Goal: Transaction & Acquisition: Purchase product/service

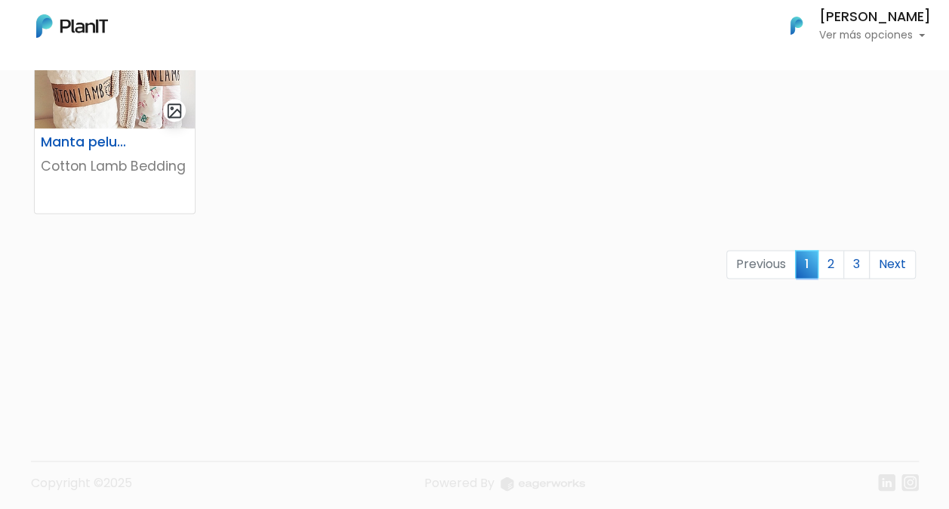
scroll to position [1078, 0]
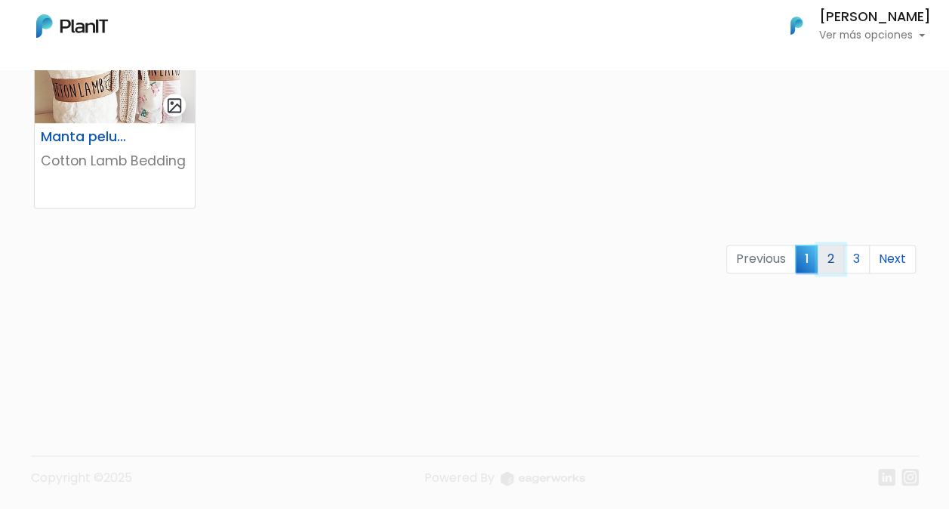
click at [831, 260] on link "2" at bounding box center [831, 259] width 26 height 29
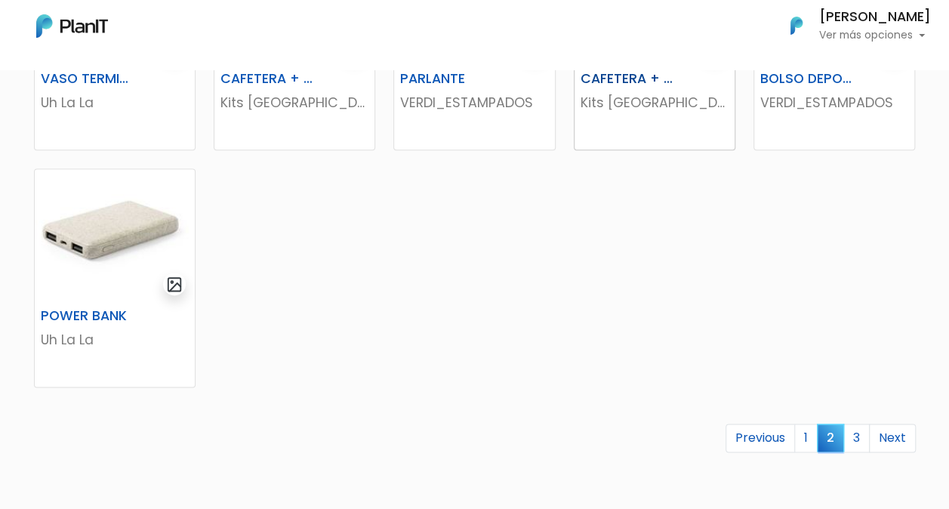
scroll to position [901, 0]
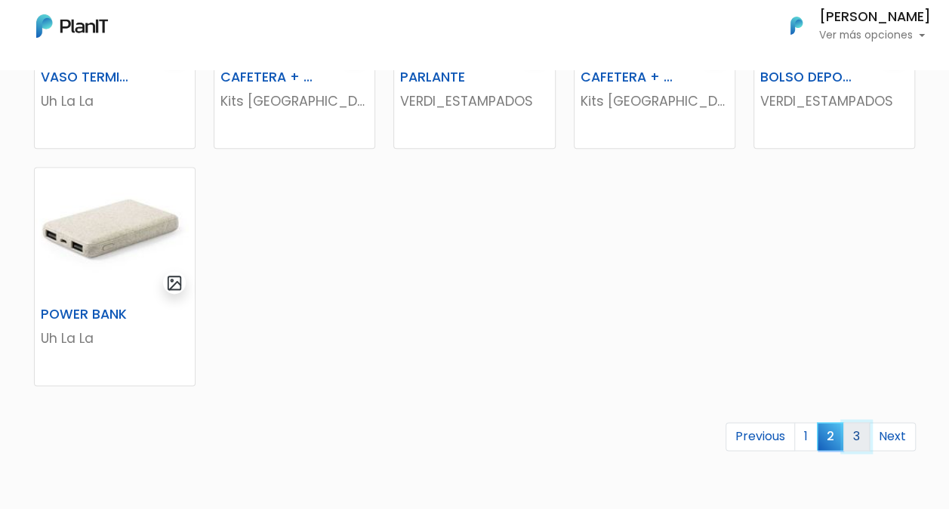
click at [855, 434] on link "3" at bounding box center [857, 436] width 26 height 29
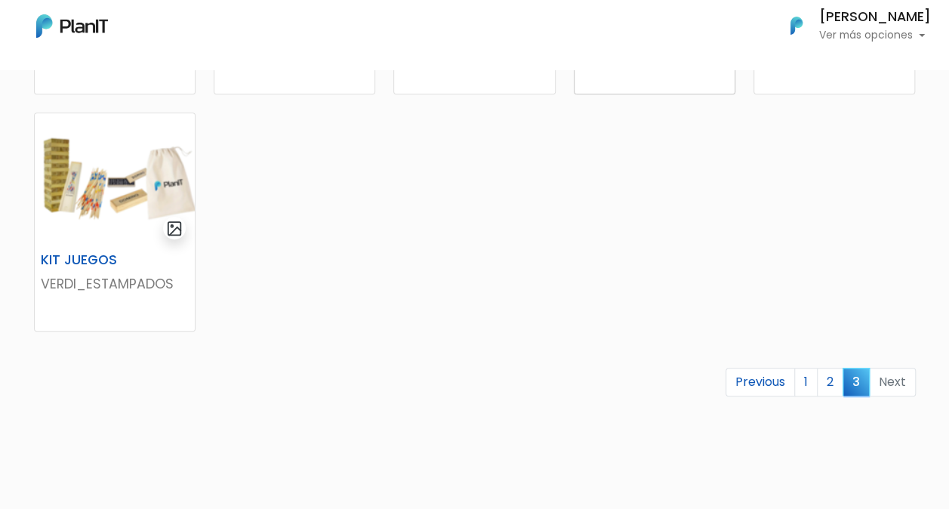
scroll to position [484, 0]
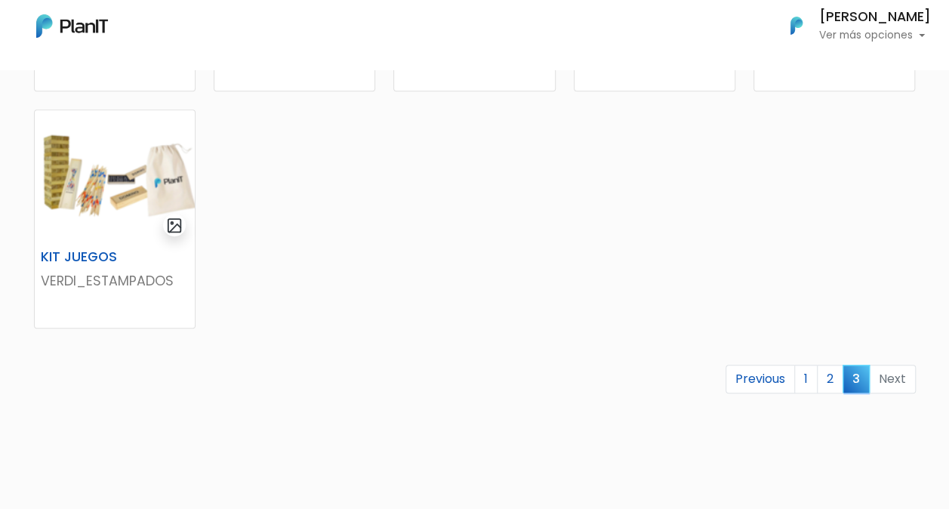
click at [893, 381] on li "Next" at bounding box center [893, 379] width 46 height 29
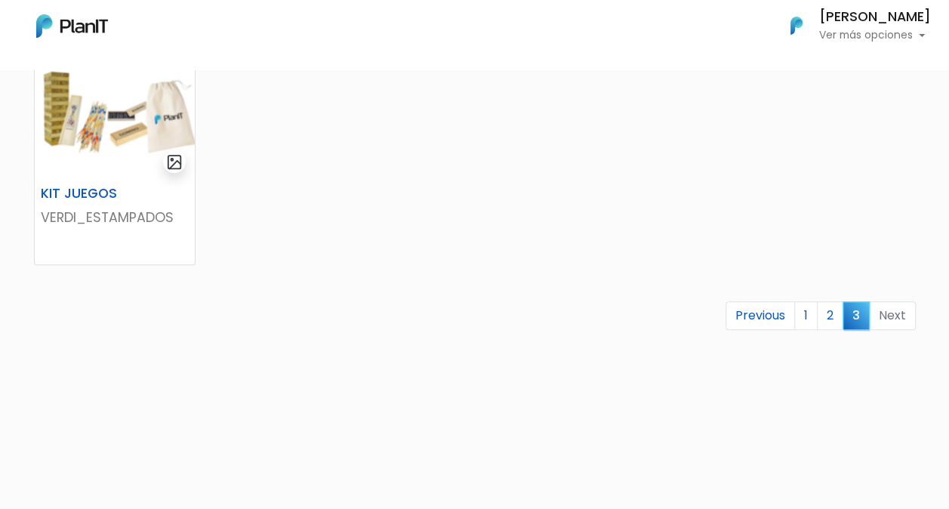
scroll to position [548, 0]
click at [813, 313] on link "1" at bounding box center [805, 315] width 23 height 29
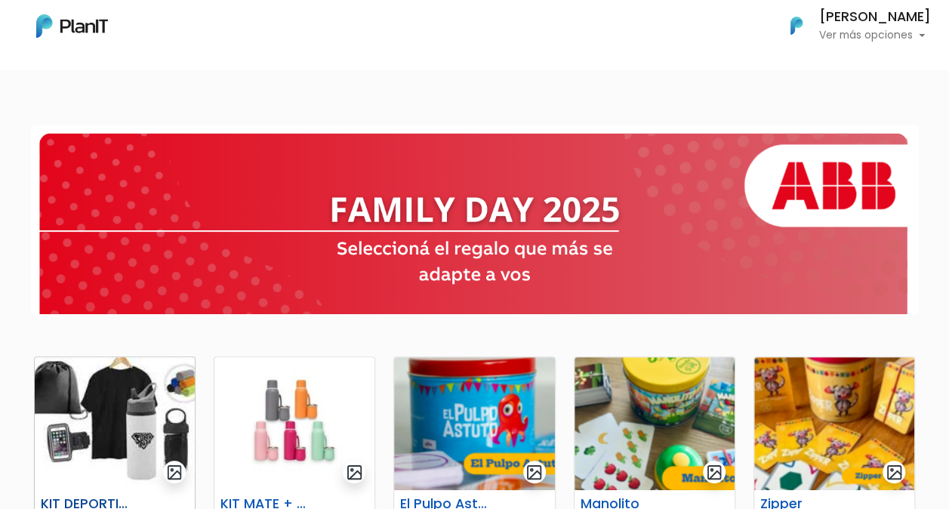
click at [150, 435] on img at bounding box center [115, 423] width 160 height 133
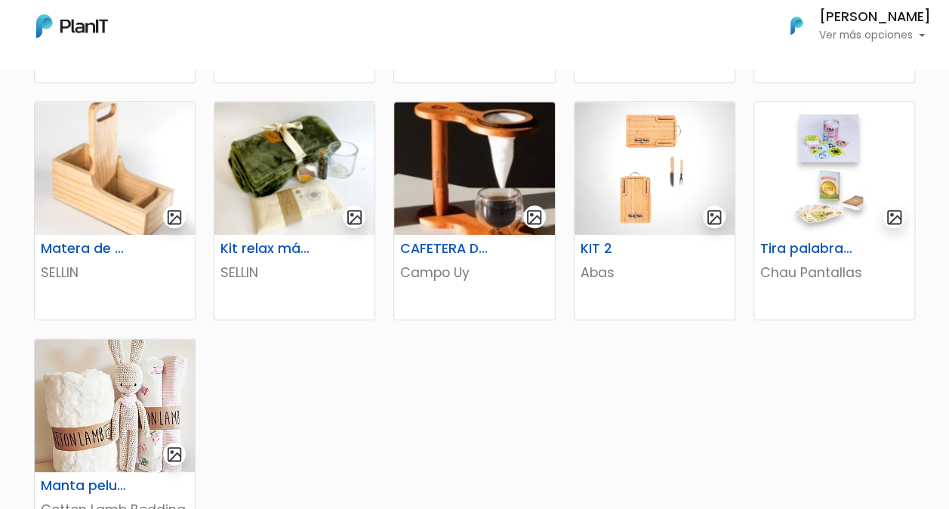
scroll to position [733, 0]
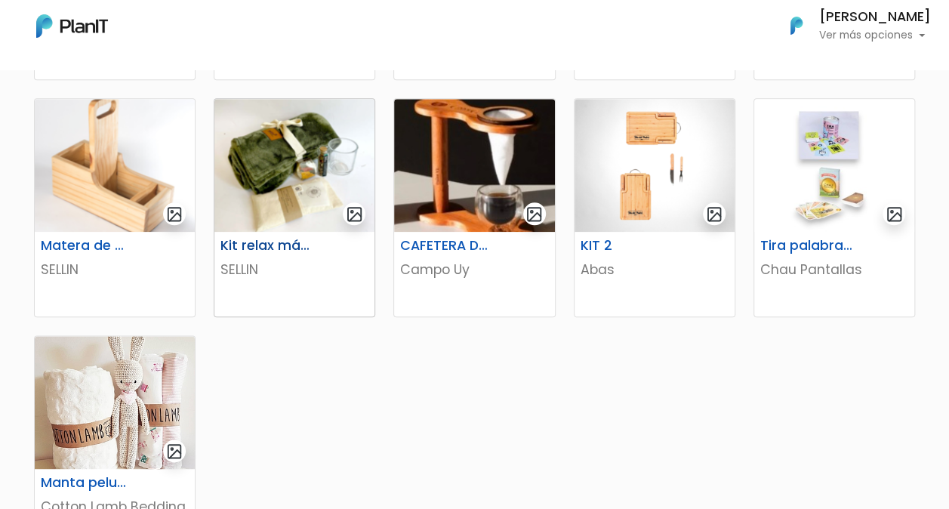
click at [301, 193] on img at bounding box center [294, 165] width 160 height 133
click at [285, 153] on img at bounding box center [294, 165] width 160 height 133
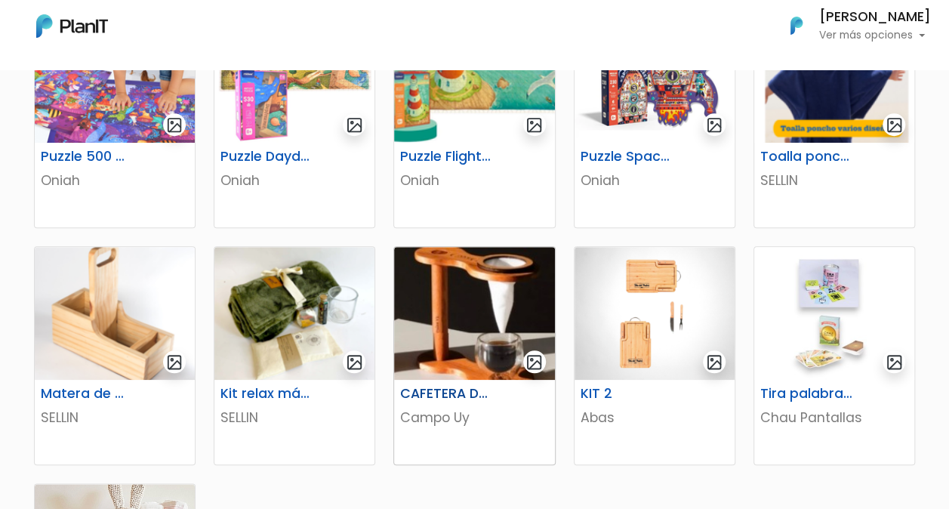
scroll to position [585, 0]
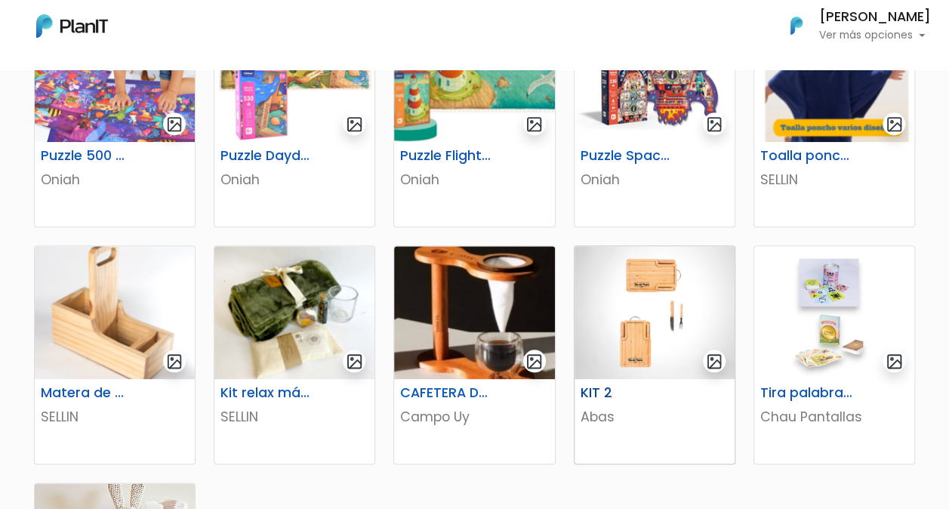
click at [672, 312] on img at bounding box center [655, 312] width 160 height 133
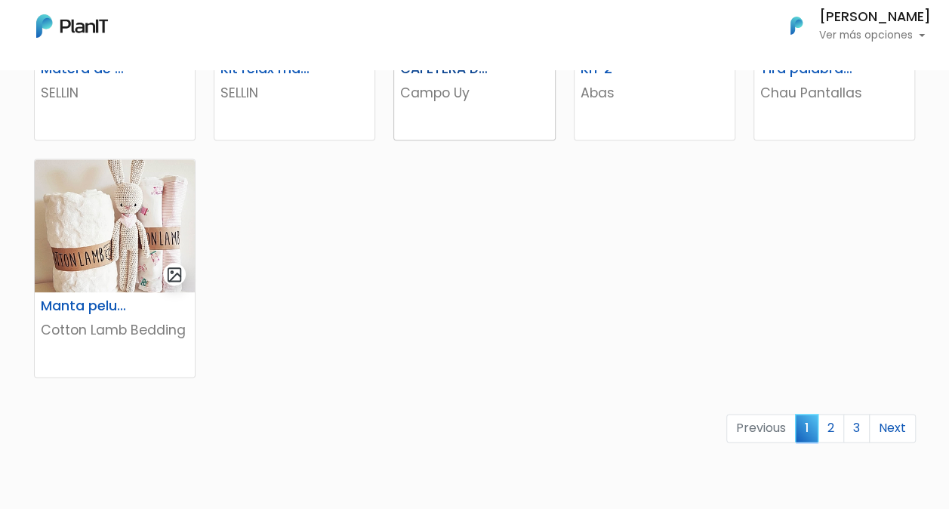
scroll to position [915, 0]
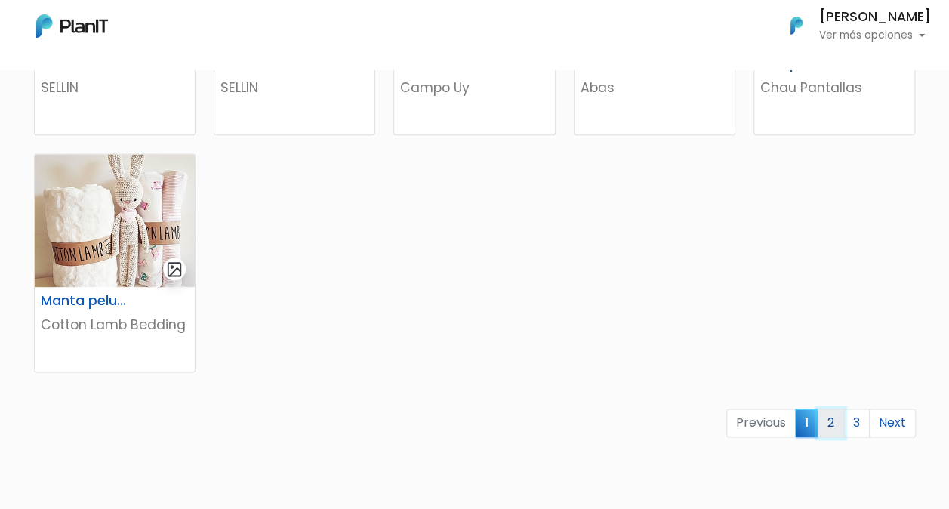
click at [831, 422] on link "2" at bounding box center [831, 423] width 26 height 29
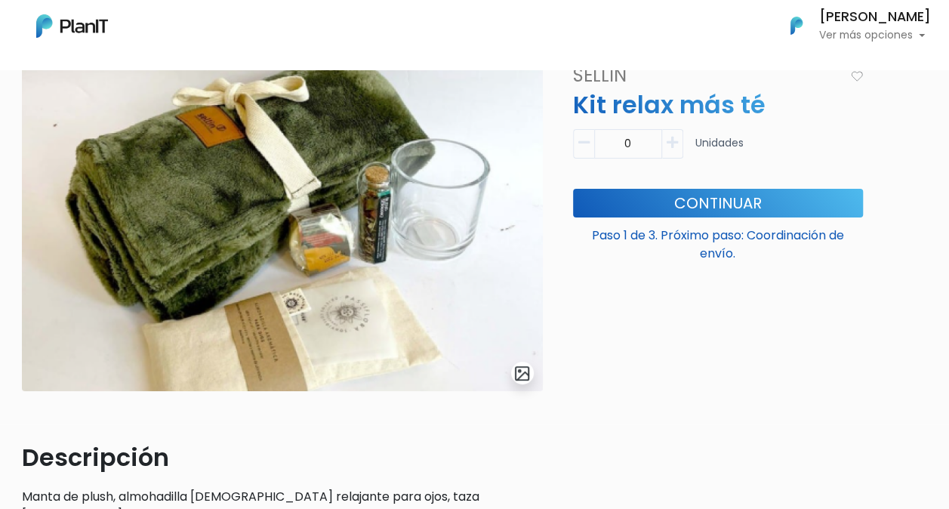
scroll to position [79, 0]
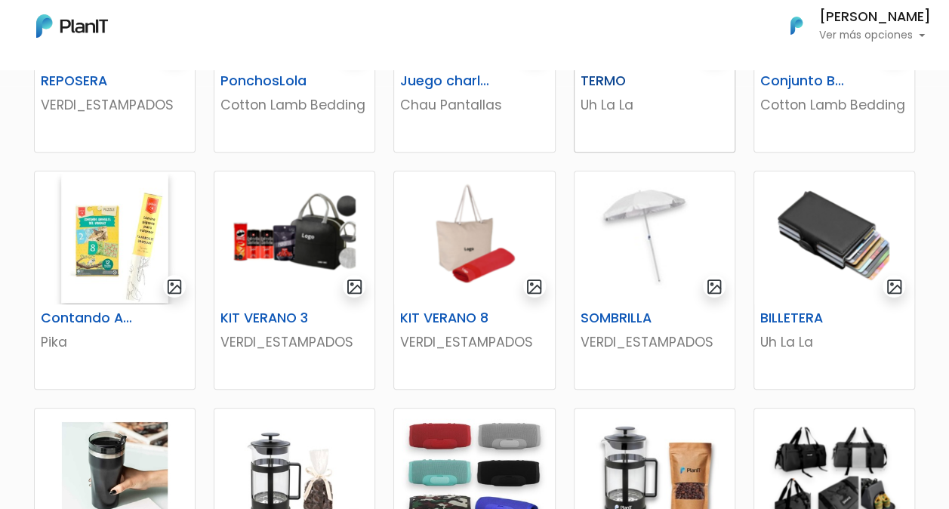
scroll to position [424, 0]
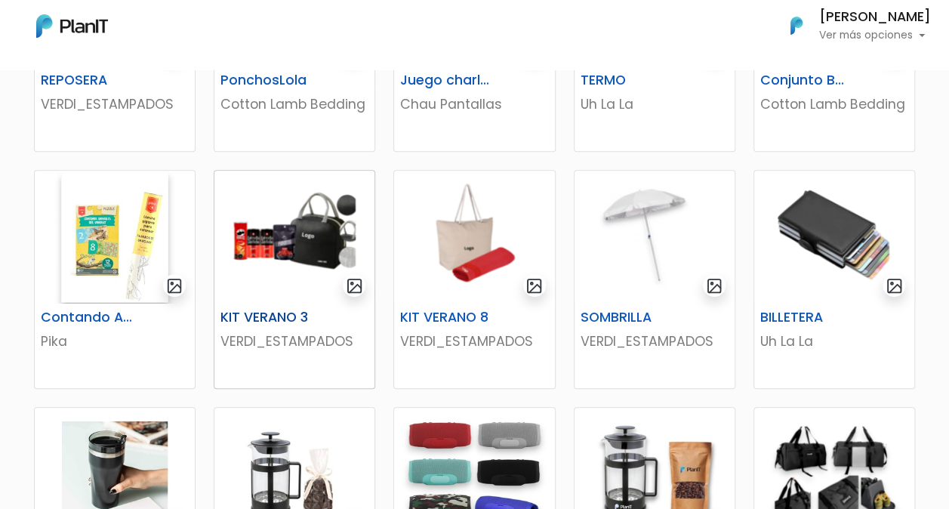
click at [295, 241] on img at bounding box center [294, 237] width 160 height 133
click at [488, 245] on img at bounding box center [474, 237] width 160 height 133
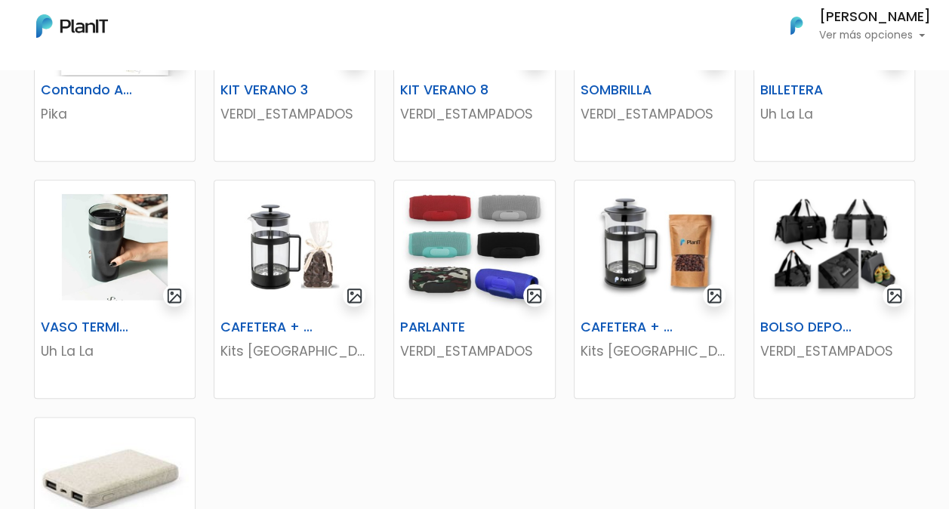
scroll to position [654, 0]
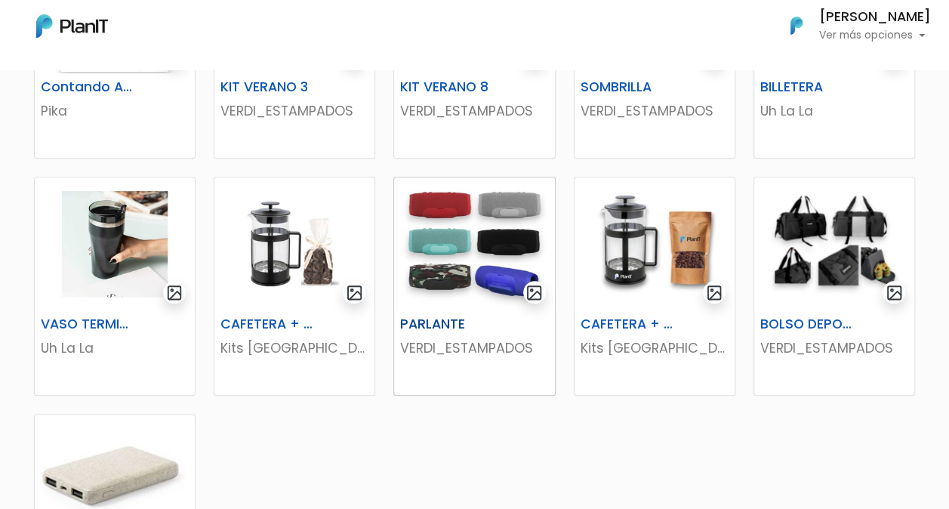
click at [483, 261] on img at bounding box center [474, 243] width 160 height 133
click at [835, 234] on img at bounding box center [834, 243] width 160 height 133
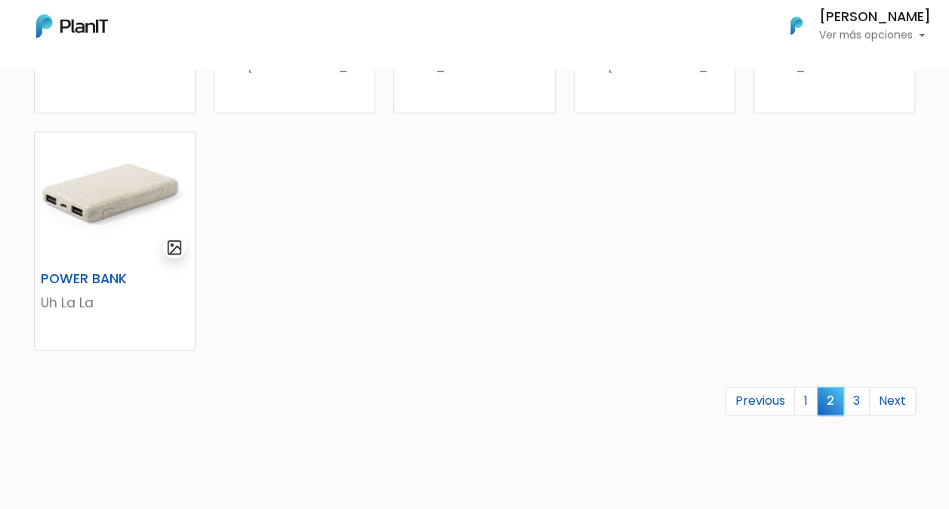
scroll to position [938, 0]
click at [860, 403] on link "3" at bounding box center [857, 399] width 26 height 29
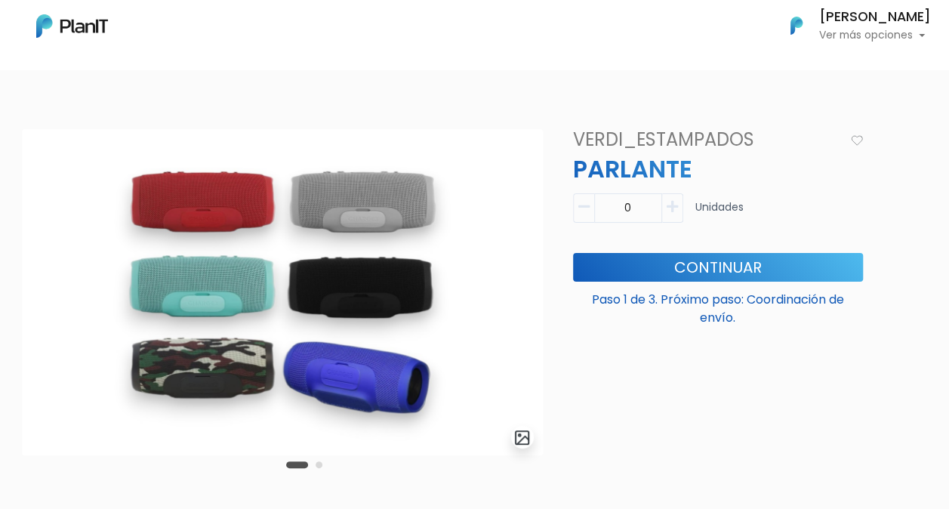
scroll to position [20, 0]
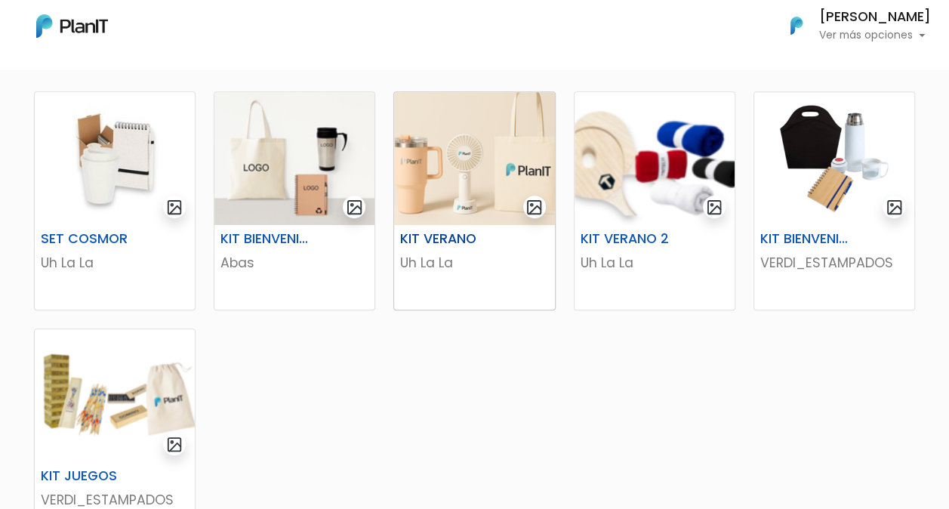
scroll to position [267, 0]
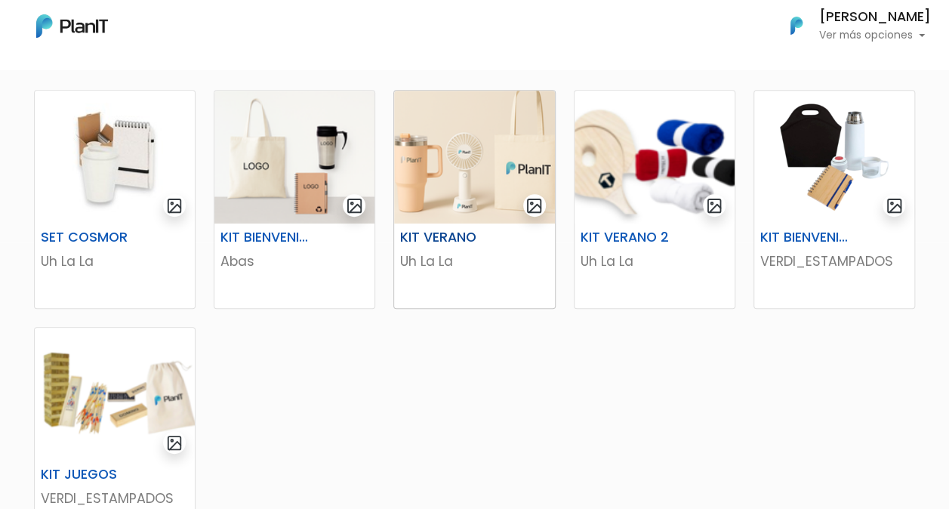
click at [459, 190] on img at bounding box center [474, 157] width 160 height 133
click at [652, 161] on img at bounding box center [655, 157] width 160 height 133
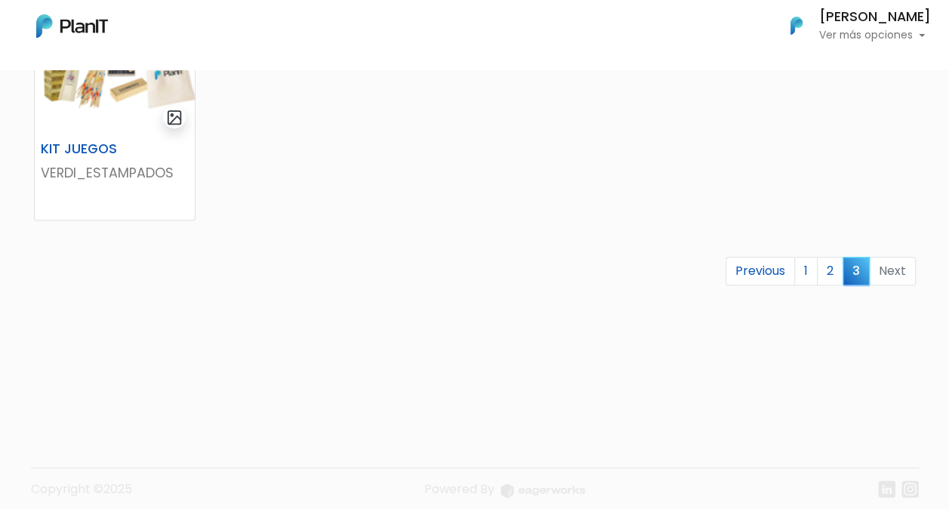
scroll to position [598, 0]
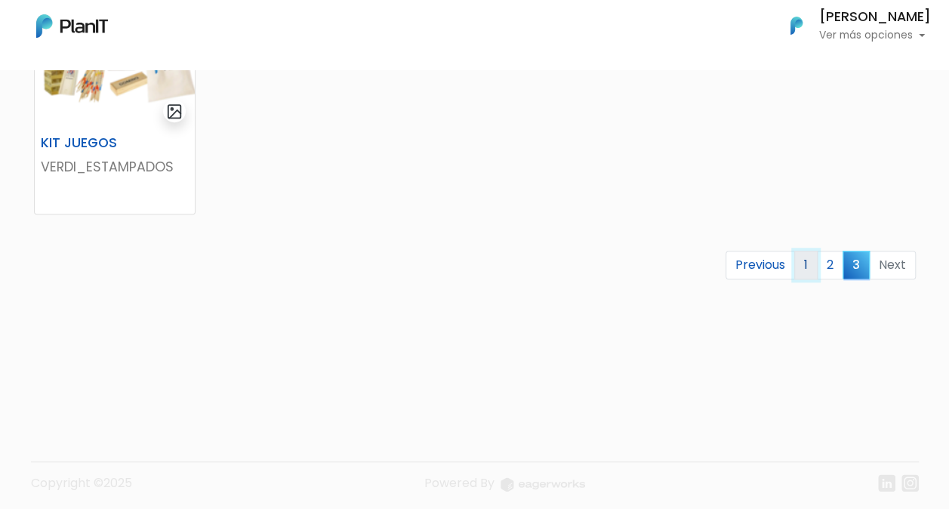
click at [808, 269] on link "1" at bounding box center [805, 265] width 23 height 29
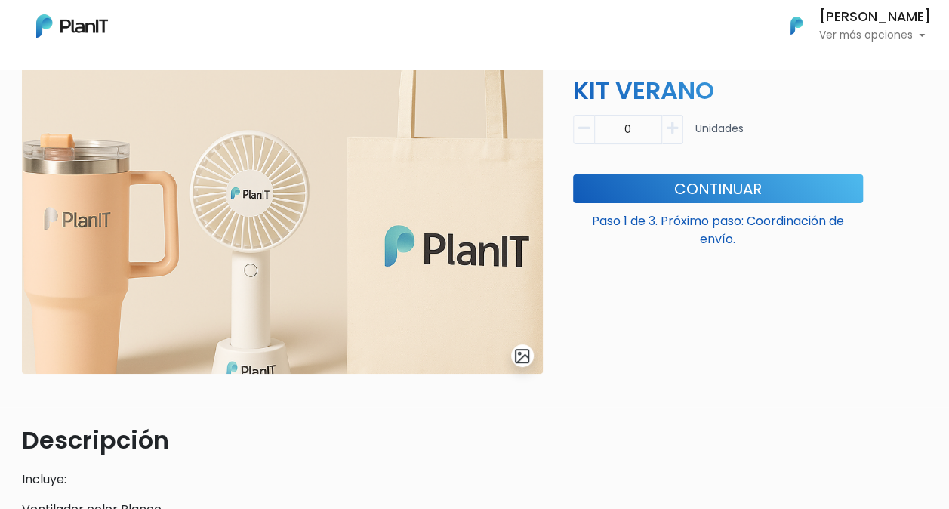
scroll to position [103, 0]
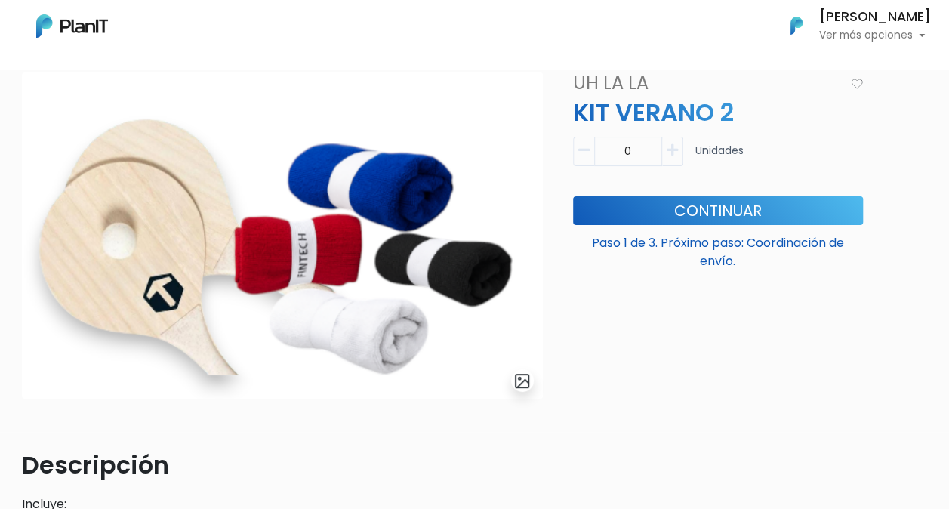
scroll to position [76, 0]
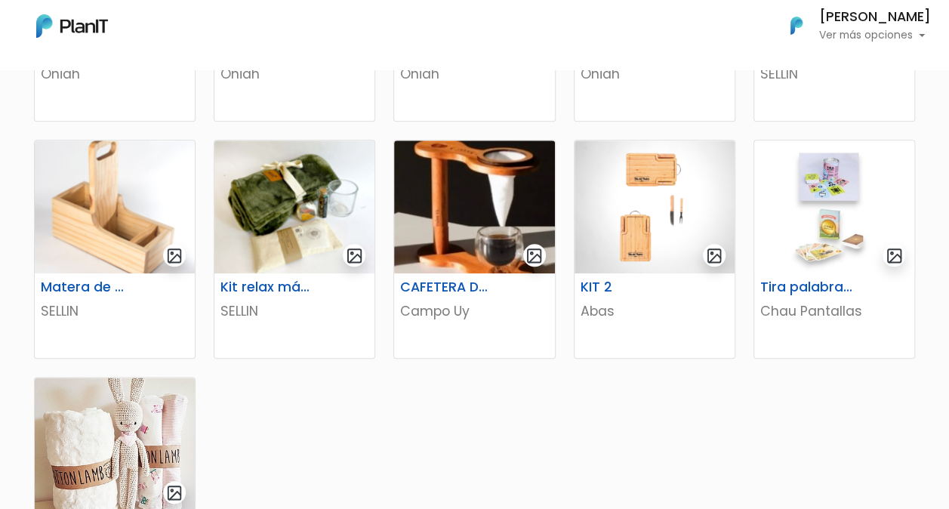
scroll to position [692, 0]
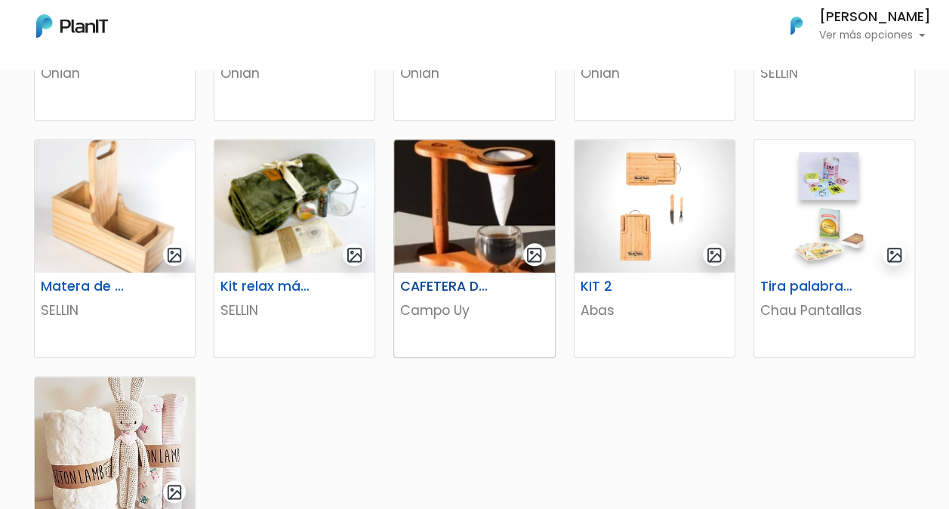
click at [528, 199] on img at bounding box center [474, 206] width 160 height 133
click at [678, 209] on img at bounding box center [655, 206] width 160 height 133
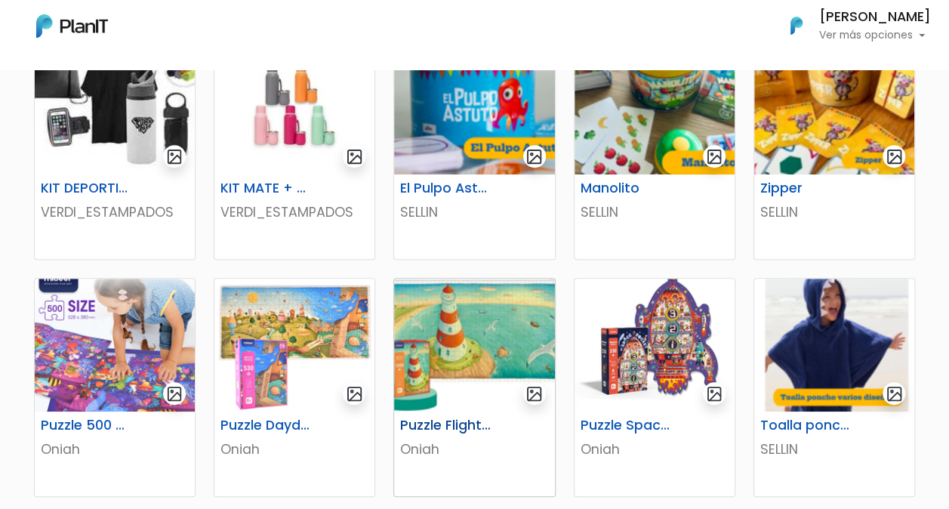
scroll to position [245, 0]
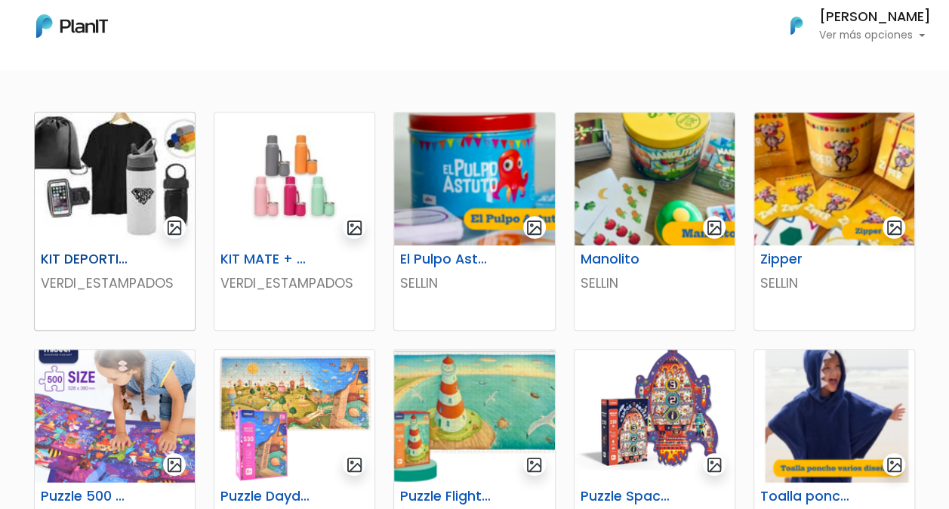
click at [145, 143] on img at bounding box center [115, 179] width 160 height 133
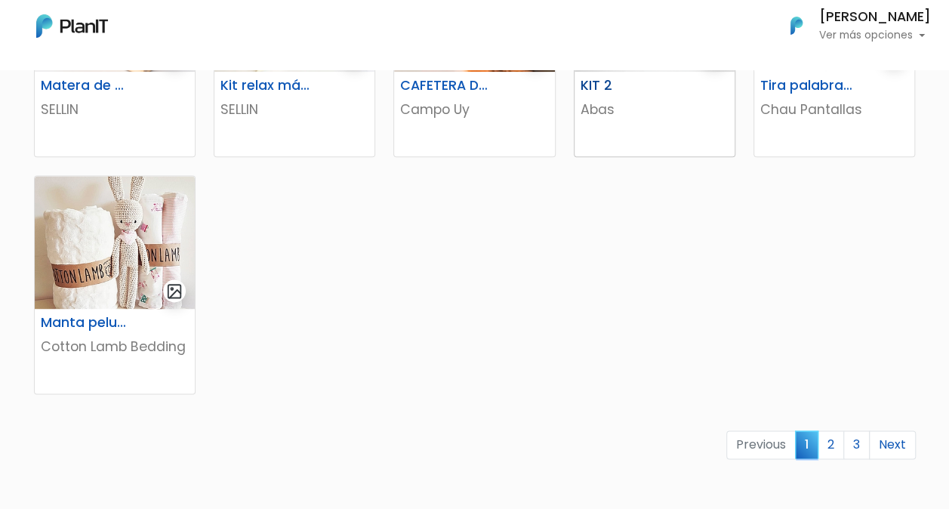
scroll to position [893, 0]
click at [829, 436] on link "2" at bounding box center [831, 444] width 26 height 29
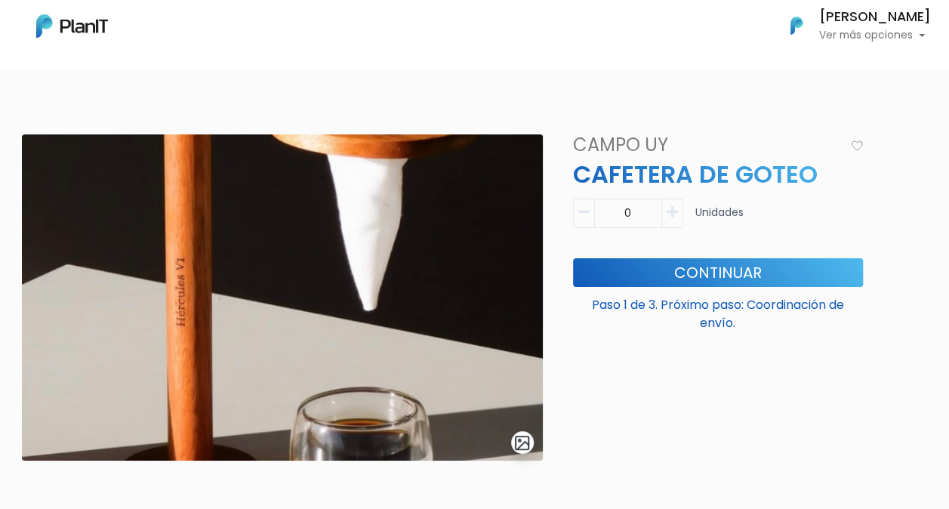
scroll to position [14, 0]
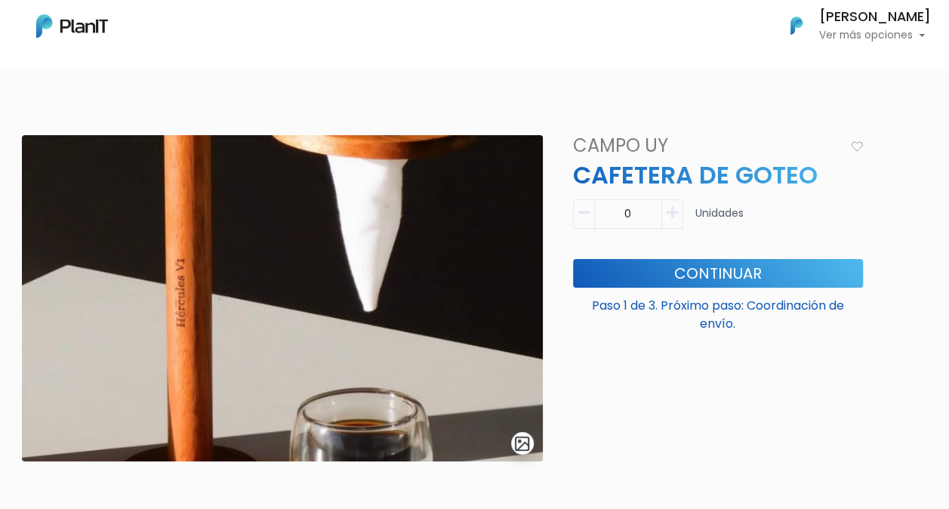
click at [523, 440] on img "submit" at bounding box center [522, 443] width 17 height 17
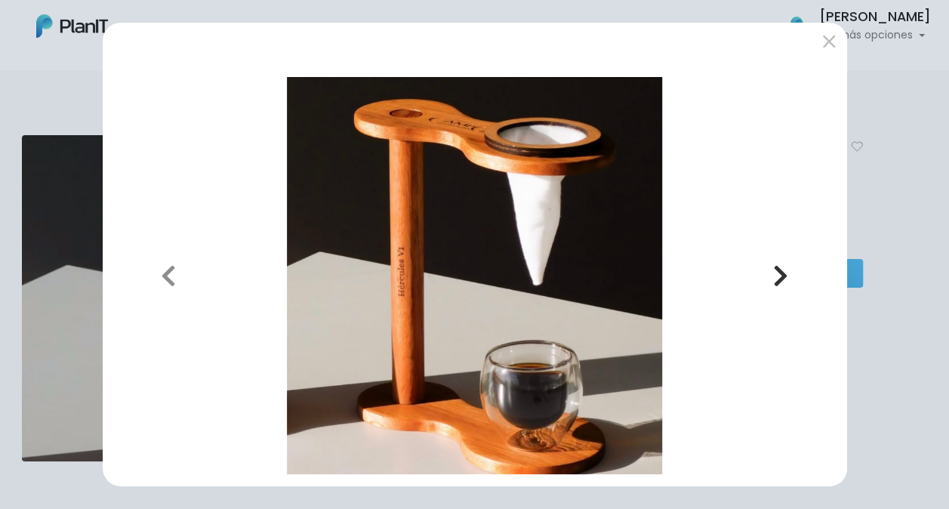
click at [785, 276] on icon "button" at bounding box center [780, 276] width 15 height 24
click at [777, 270] on icon "button" at bounding box center [780, 276] width 15 height 24
click at [827, 38] on button "submit" at bounding box center [829, 41] width 24 height 24
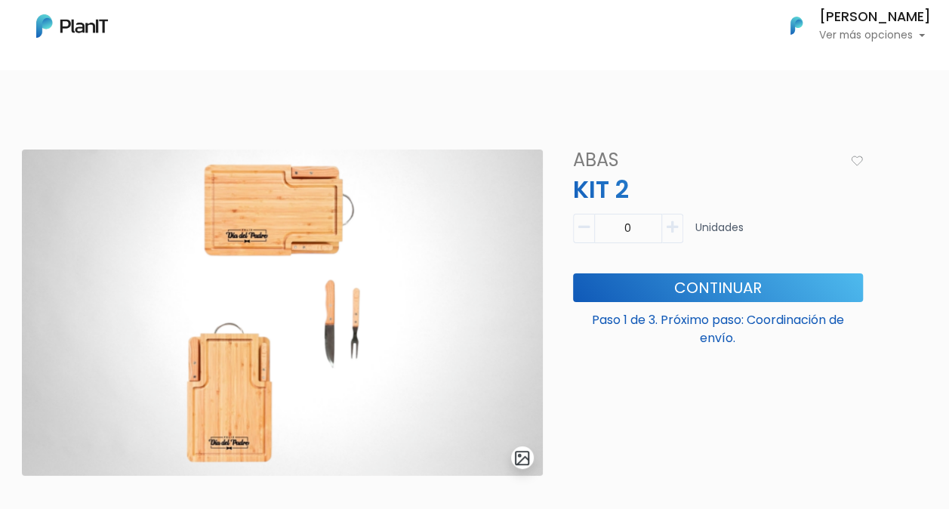
click at [675, 230] on icon "button" at bounding box center [672, 228] width 11 height 14
type input "1"
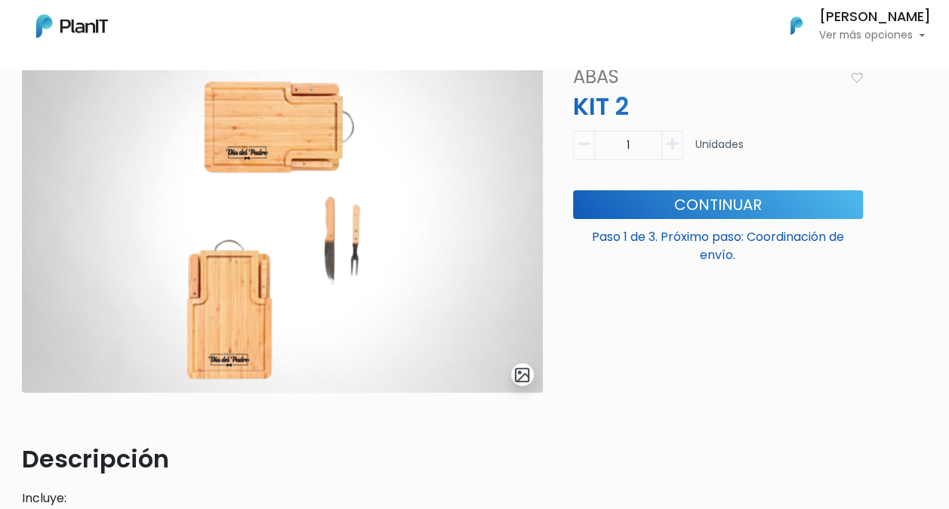
scroll to position [85, 0]
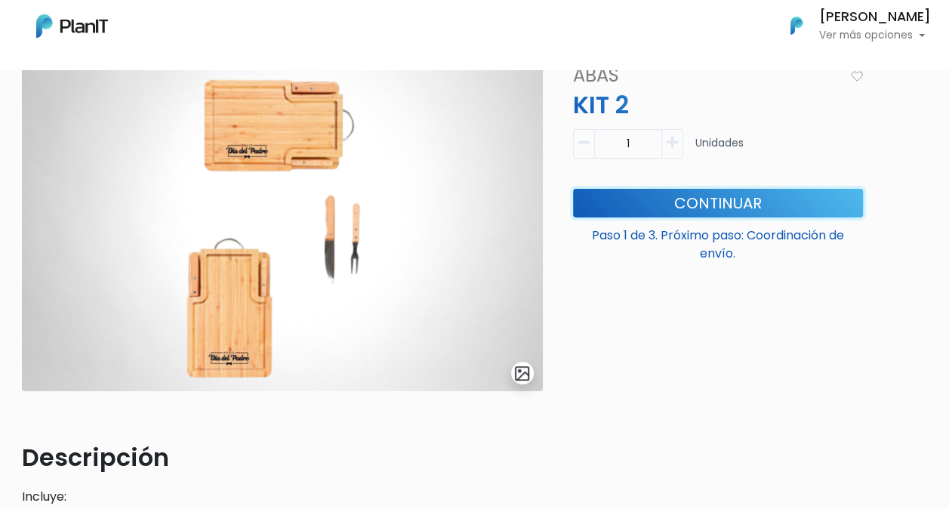
click at [728, 205] on button "Continuar" at bounding box center [718, 203] width 290 height 29
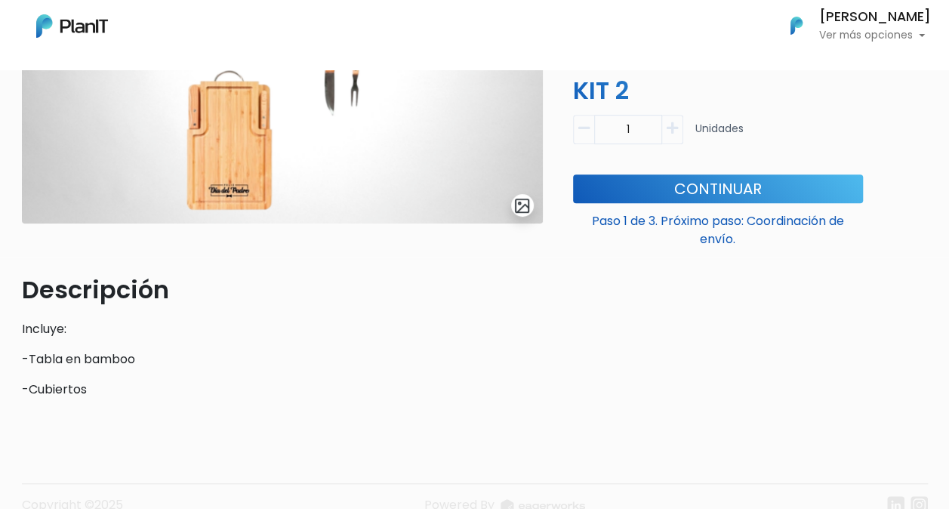
scroll to position [0, 0]
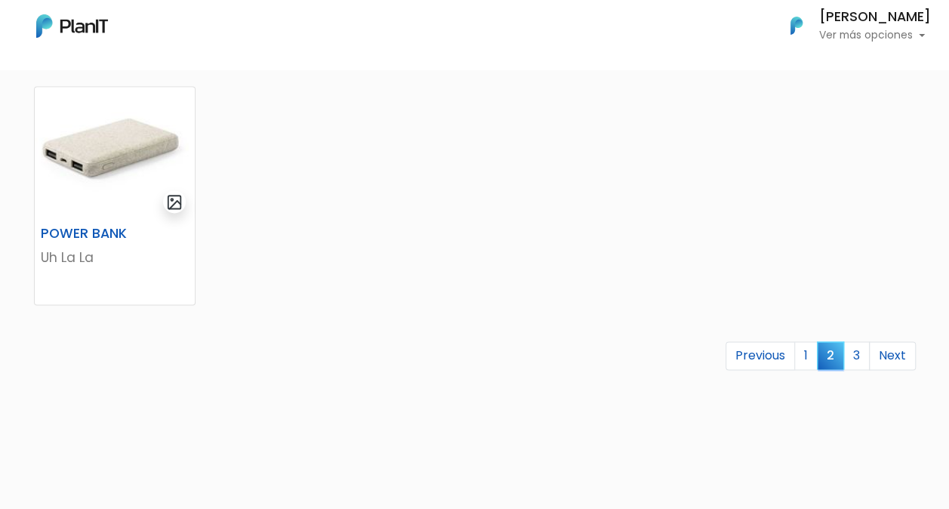
scroll to position [994, 0]
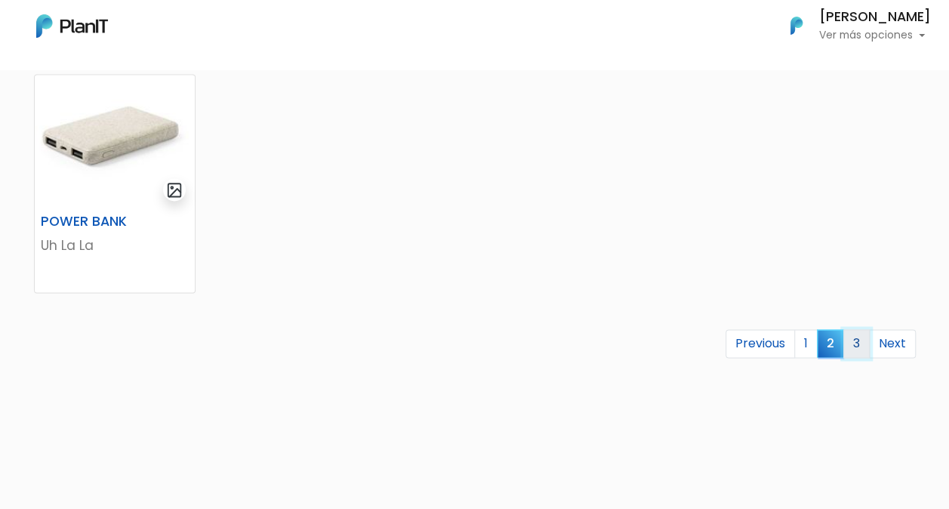
click at [862, 342] on link "3" at bounding box center [857, 343] width 26 height 29
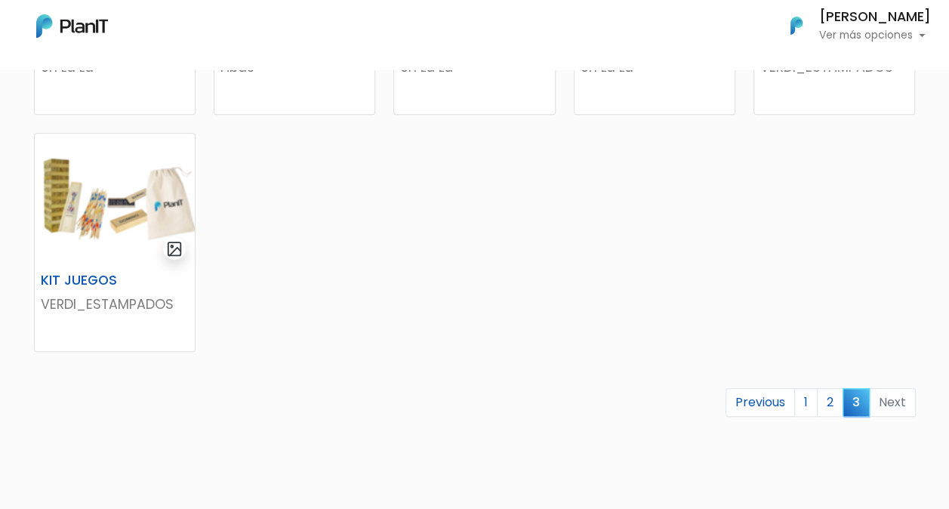
scroll to position [462, 0]
click at [805, 399] on link "1" at bounding box center [805, 401] width 23 height 29
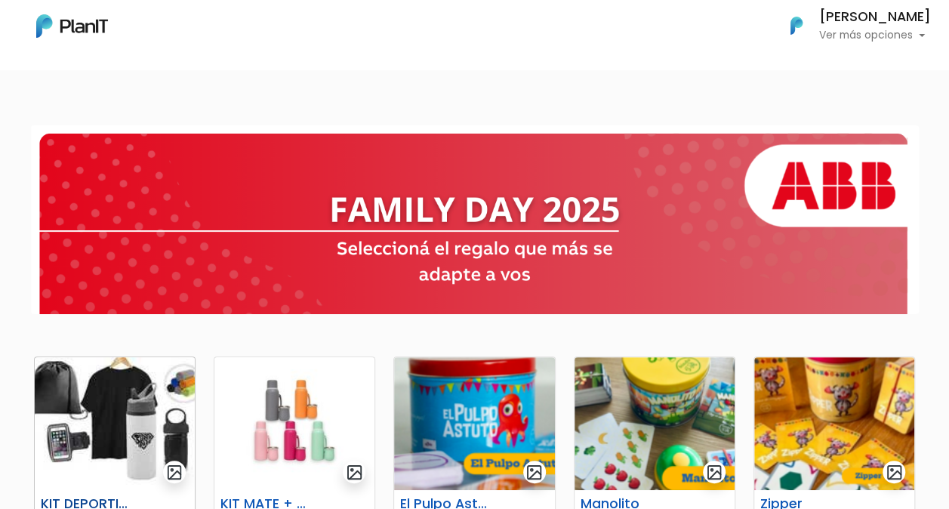
click at [137, 389] on img at bounding box center [115, 423] width 160 height 133
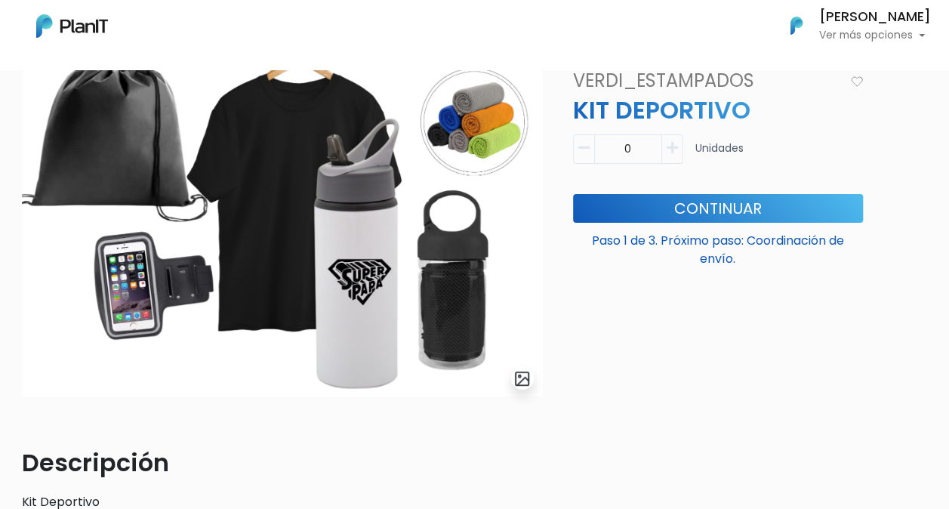
scroll to position [83, 0]
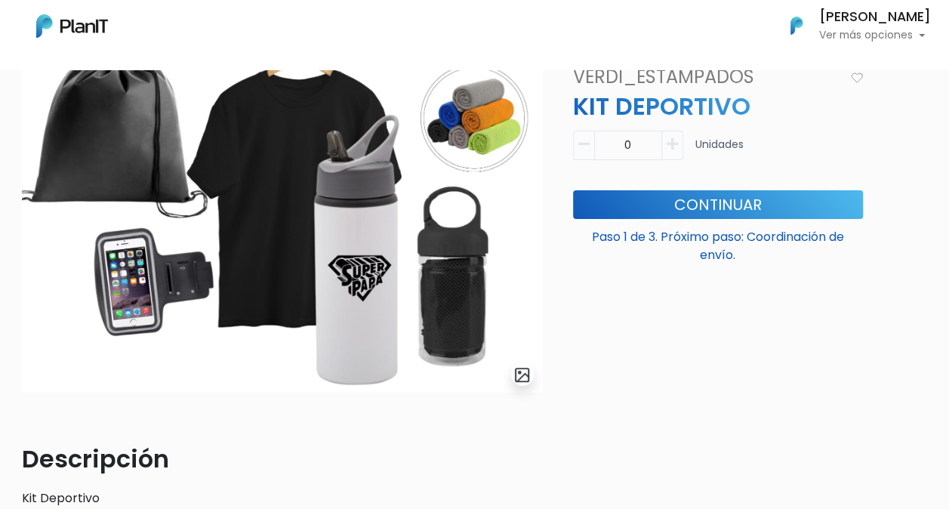
click at [671, 142] on icon "button" at bounding box center [672, 144] width 11 height 14
type input "1"
click at [717, 194] on button "Continuar" at bounding box center [718, 204] width 290 height 29
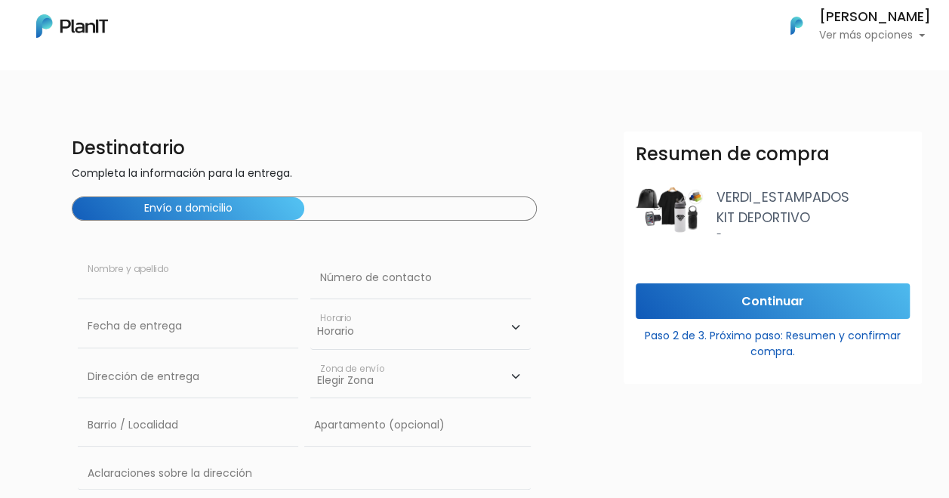
click at [162, 277] on input "text" at bounding box center [188, 278] width 221 height 42
type input "A"
type input "BENJAMIN BORGES"
click at [390, 279] on input "text" at bounding box center [420, 278] width 221 height 42
type input "59893722954"
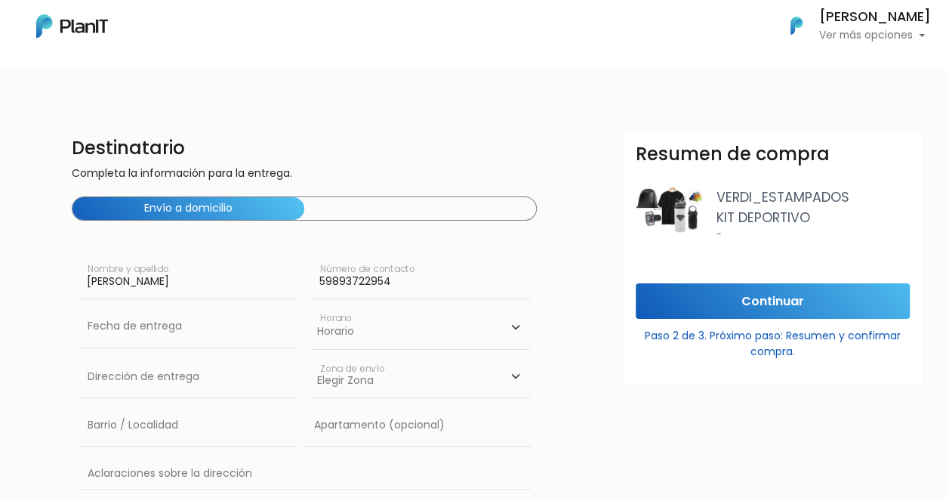
click at [359, 338] on select "Horario 08:00 - 10:00 10:00 - 12:00 14:00 - 16:00 16:00 - 18:00" at bounding box center [420, 327] width 221 height 44
select select "1"
click at [310, 305] on select "Horario 08:00 - 10:00 10:00 - 12:00 14:00 - 16:00 16:00 - 18:00" at bounding box center [420, 327] width 221 height 44
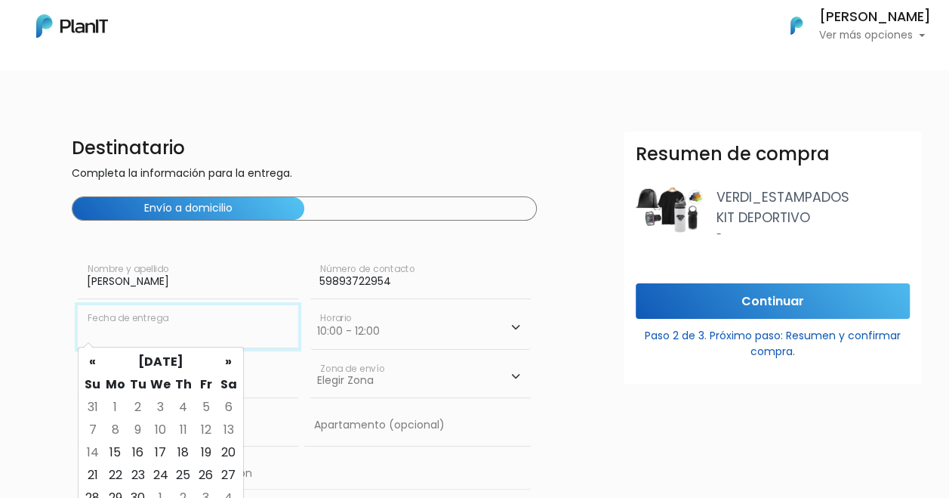
click at [166, 337] on input "text" at bounding box center [188, 326] width 221 height 42
click at [122, 449] on td "15" at bounding box center [115, 452] width 23 height 23
type input "15/09/2025"
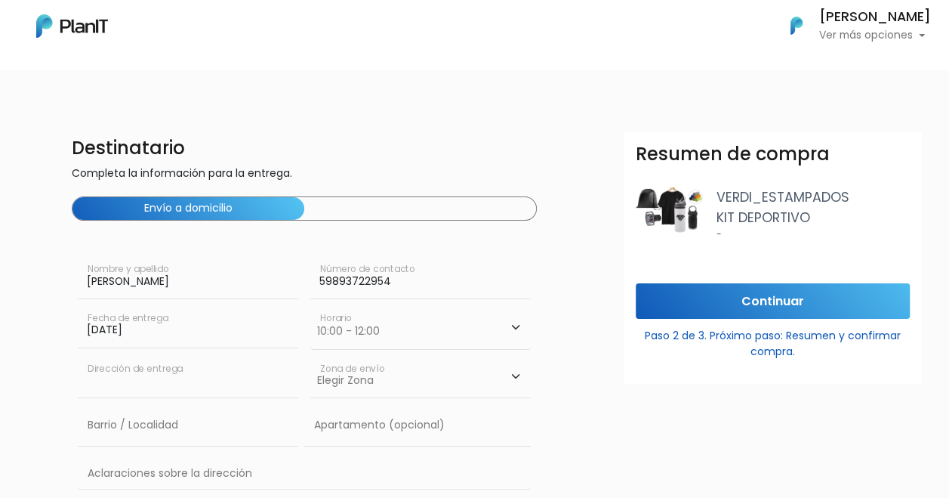
click at [157, 388] on input "text" at bounding box center [188, 377] width 221 height 42
type input "Constituyente 1891"
click at [364, 375] on select "Elegir Zona Zona américa Oficina Montevideo" at bounding box center [420, 377] width 221 height 42
select select "8"
click at [310, 356] on select "Elegir Zona Zona américa Oficina Montevideo" at bounding box center [420, 377] width 221 height 42
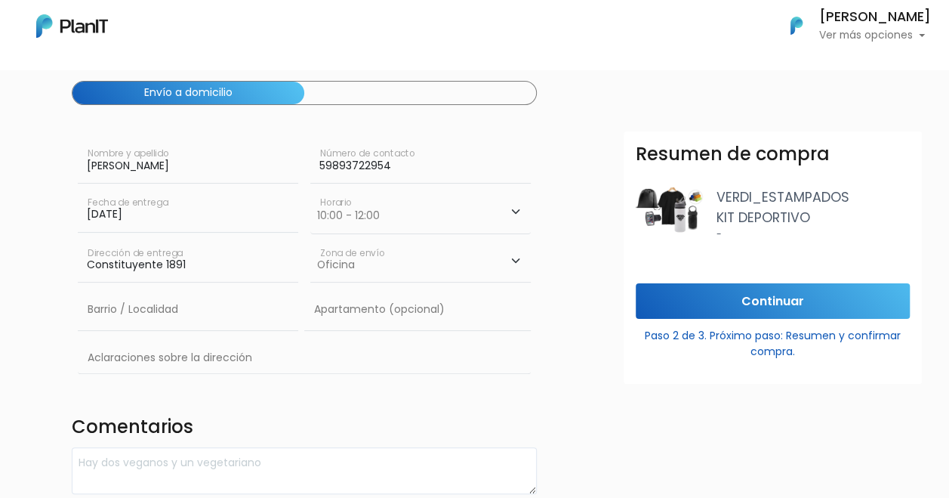
scroll to position [137, 0]
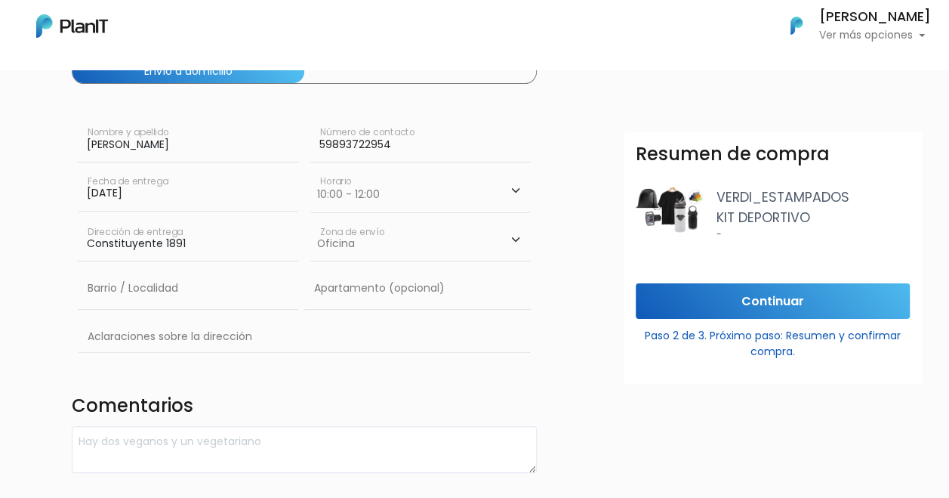
click at [492, 242] on select "Elegir Zona Zona américa Oficina Montevideo" at bounding box center [420, 240] width 221 height 42
click at [310, 219] on select "Elegir Zona Zona américa Oficina Montevideo" at bounding box center [420, 240] width 221 height 42
click at [175, 284] on input "text" at bounding box center [188, 288] width 221 height 42
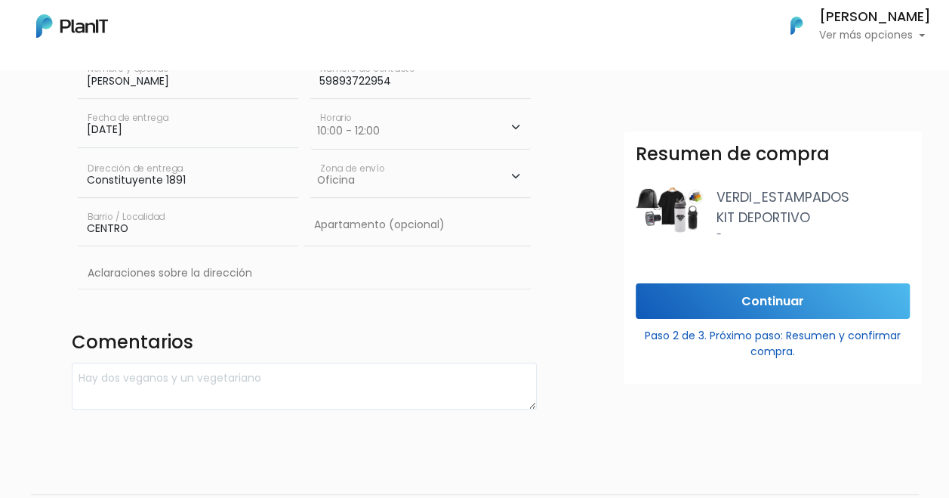
scroll to position [205, 0]
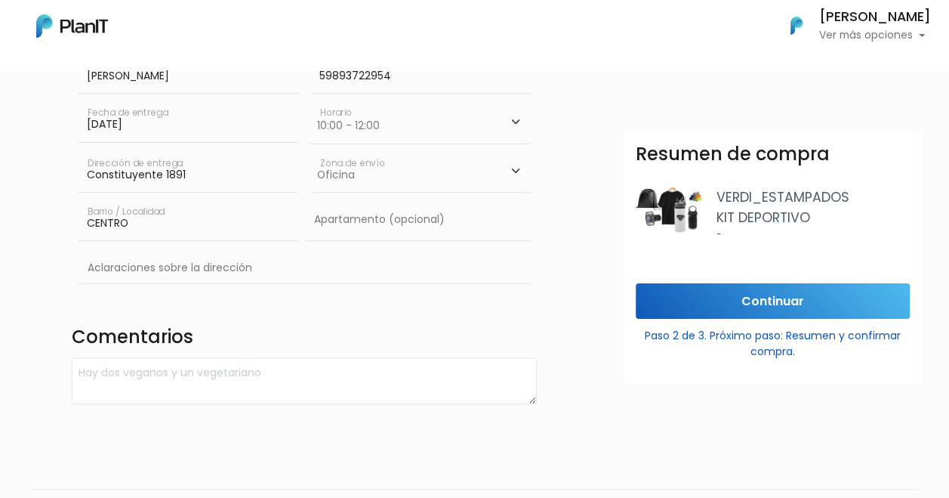
type input "CENTRO"
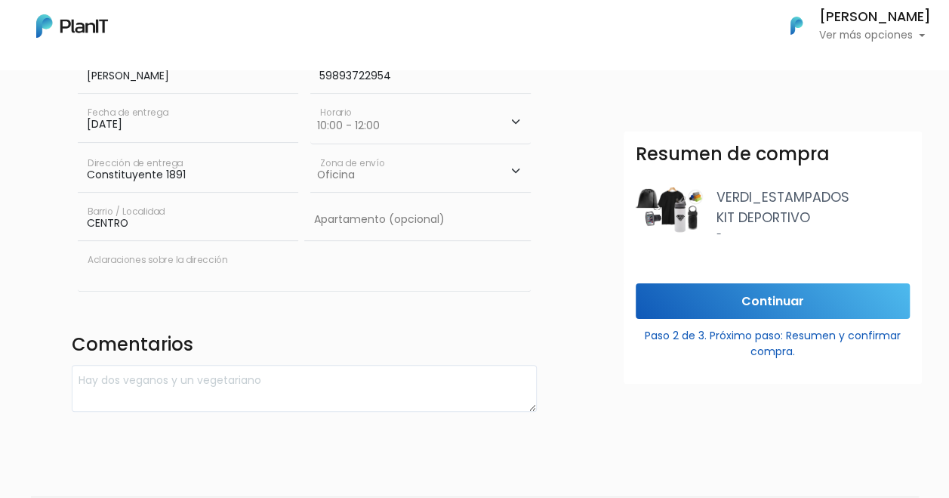
click at [196, 273] on input "text" at bounding box center [305, 269] width 454 height 44
type input "ABB"
click at [776, 304] on input "Continuar" at bounding box center [773, 300] width 274 height 35
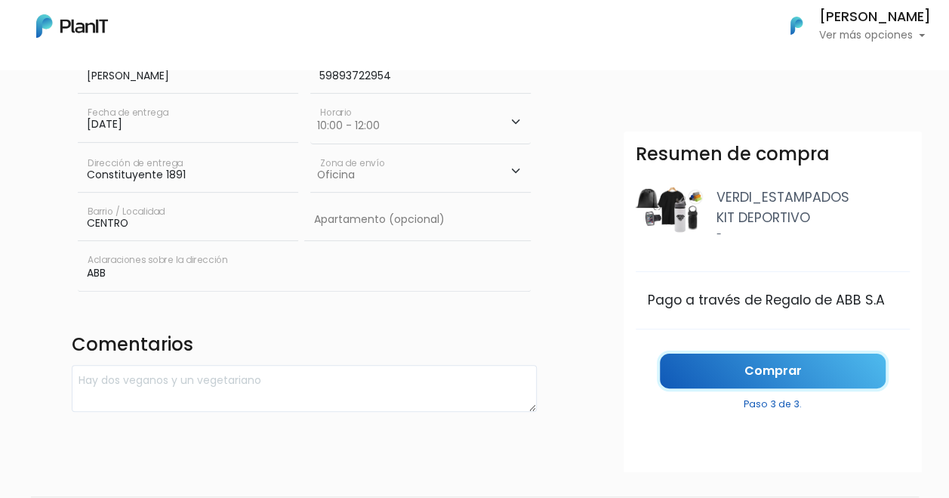
click at [782, 366] on link "Comprar" at bounding box center [773, 370] width 226 height 35
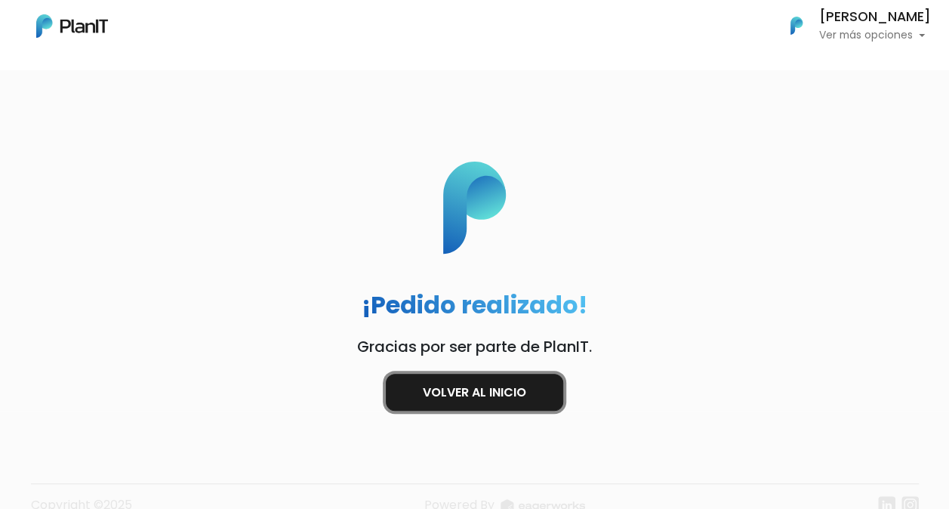
click at [492, 382] on link "Volver al inicio" at bounding box center [474, 392] width 177 height 37
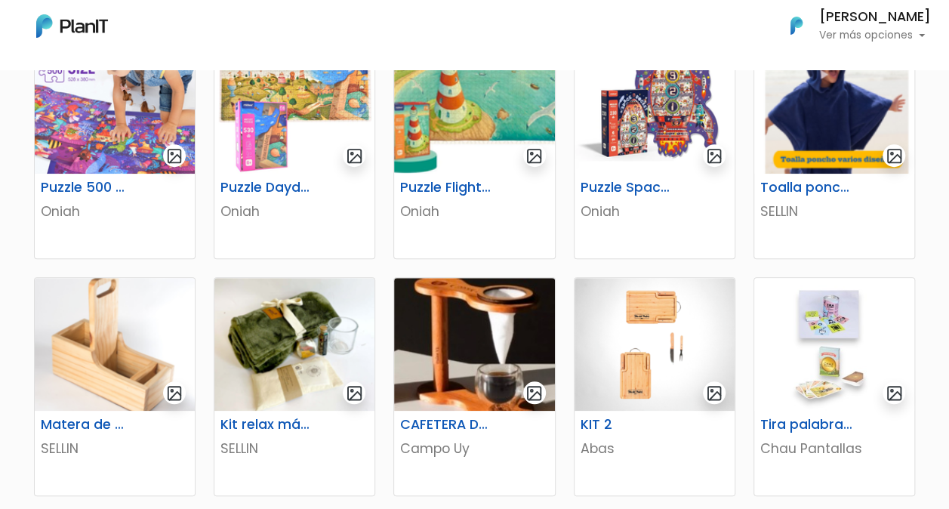
scroll to position [556, 0]
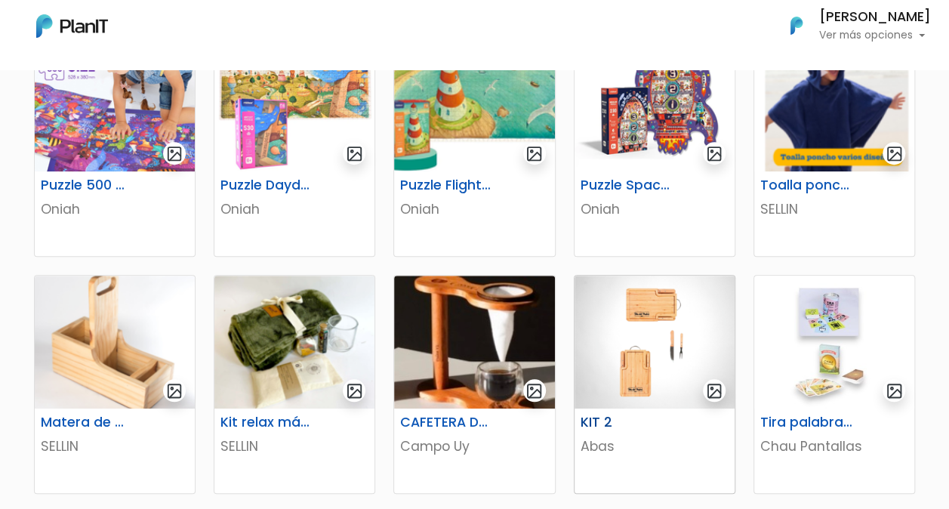
click at [705, 321] on img at bounding box center [655, 342] width 160 height 133
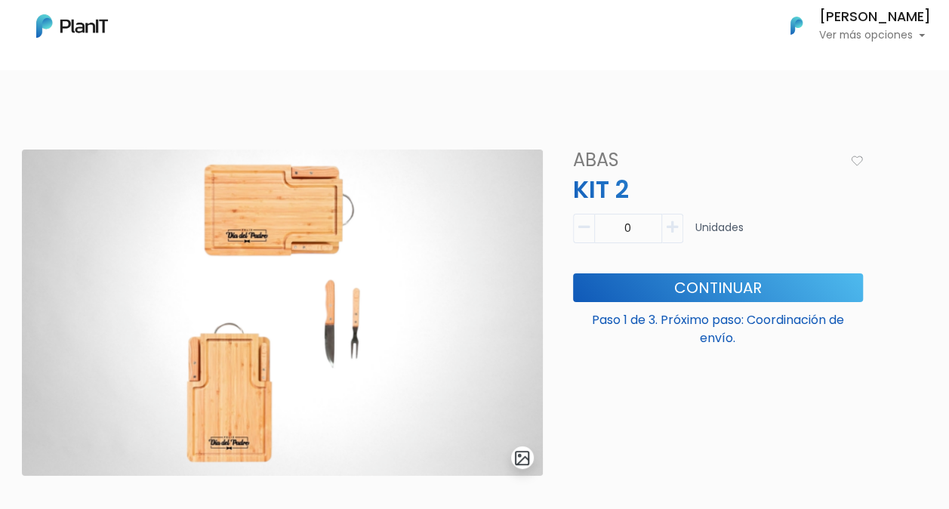
click at [672, 227] on icon "button" at bounding box center [672, 228] width 11 height 14
type input "1"
click at [708, 285] on button "Continuar" at bounding box center [718, 287] width 290 height 29
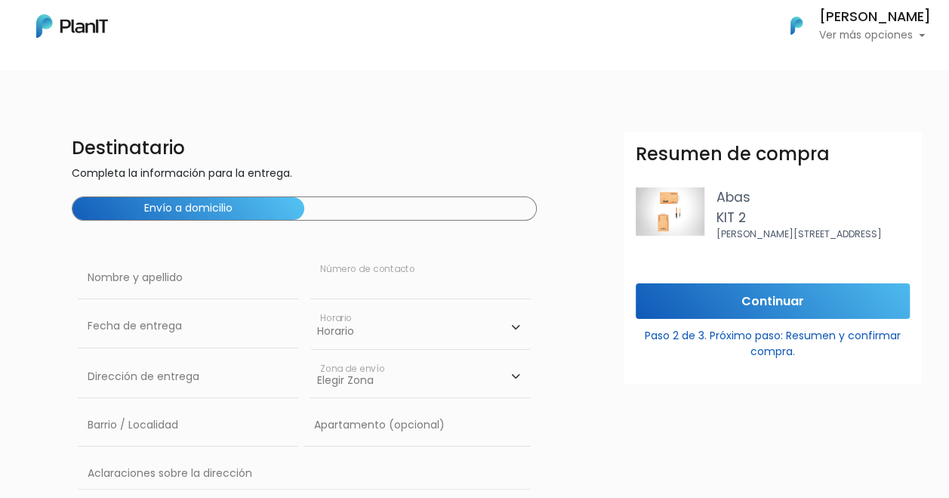
click at [356, 279] on input "text" at bounding box center [420, 278] width 221 height 42
type input "59893722954"
type input "[PERSON_NAME]"
type input "Constituyente 1891"
type input "CENTRO"
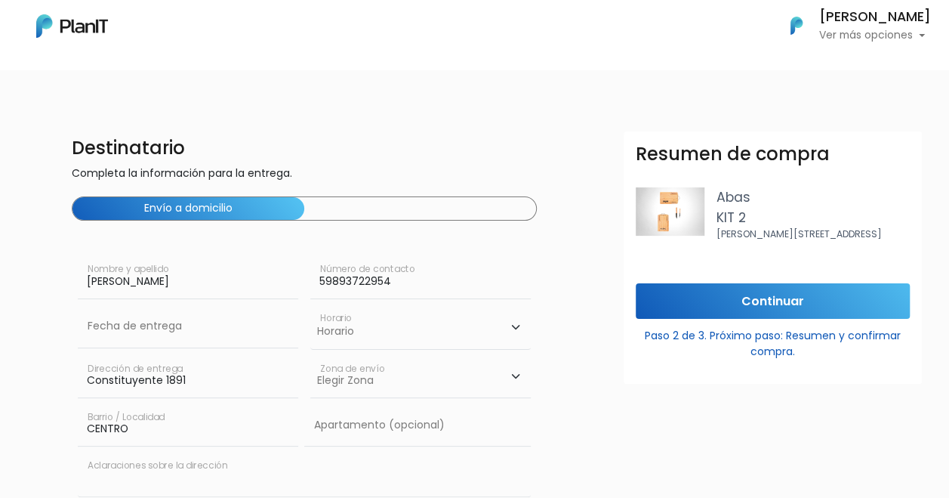
type input "ABB"
click at [597, 403] on form "Destinatario Completa la información para la entrega. Envío a domicilio BENJAMI…" at bounding box center [555, 374] width 967 height 486
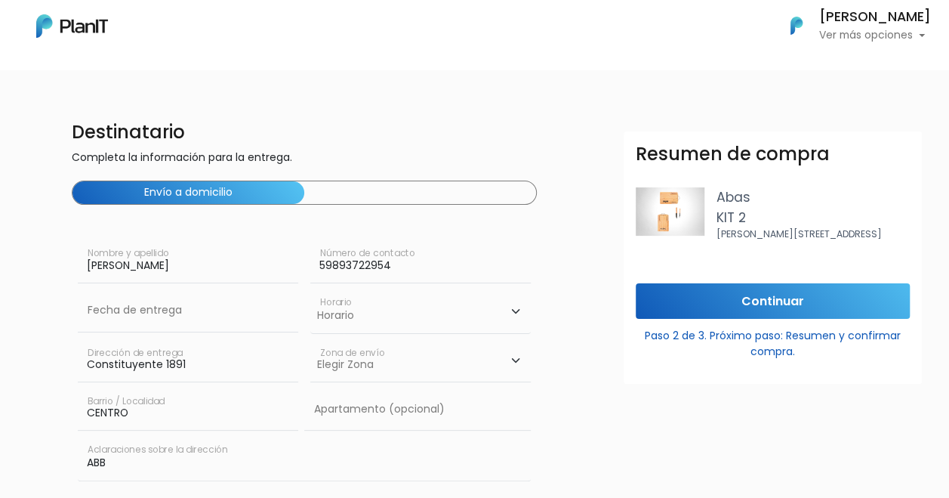
scroll to position [17, 0]
drag, startPoint x: 136, startPoint y: 264, endPoint x: 39, endPoint y: 261, distance: 96.7
click at [39, 261] on div "Destinatario Completa la información para la entrega. Envío a domicilio BENJAMI…" at bounding box center [474, 358] width 967 height 486
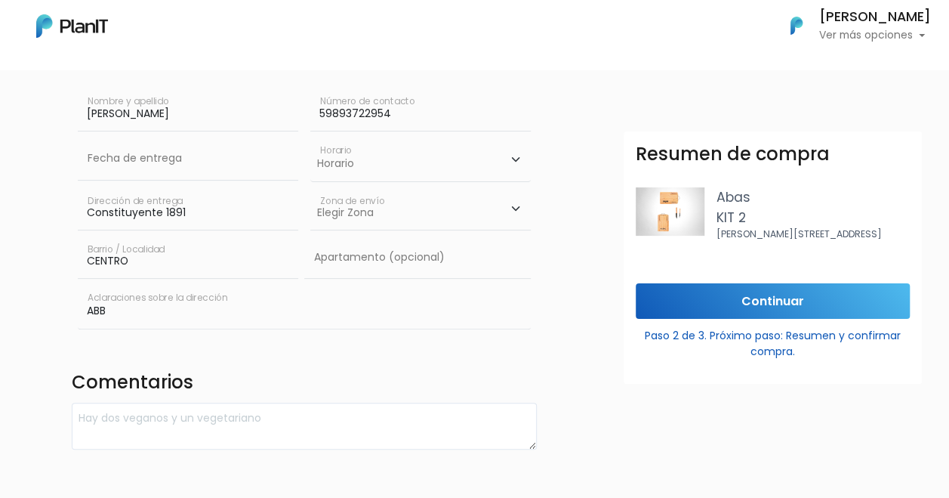
scroll to position [171, 0]
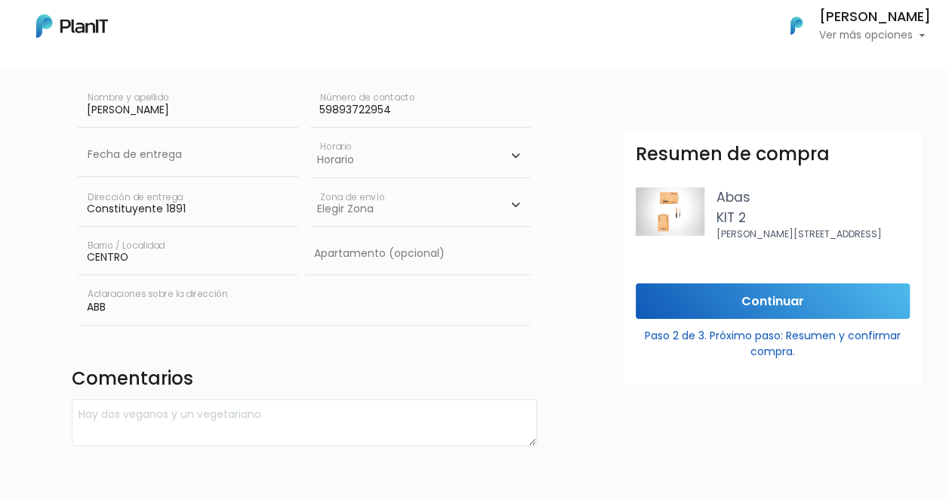
type input "ALAN BORGES"
click at [786, 311] on input "Continuar" at bounding box center [773, 300] width 274 height 35
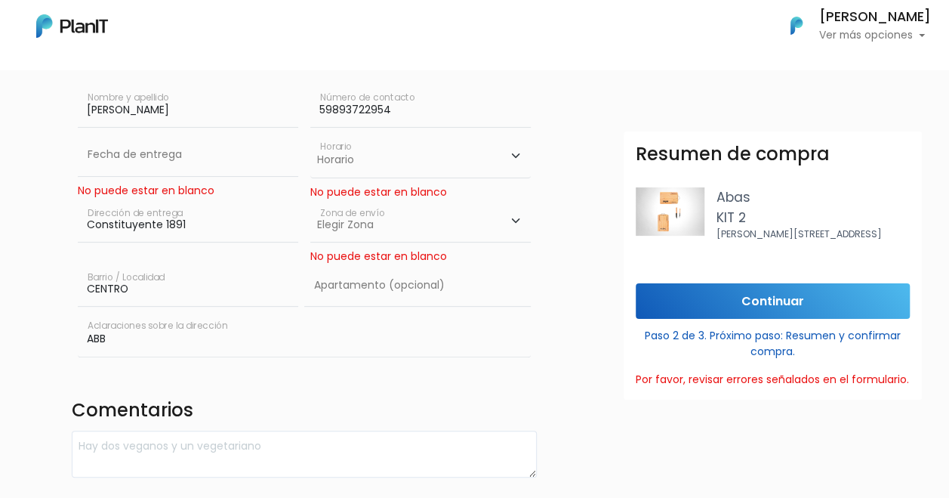
click at [384, 222] on select "Elegir Zona Zona américa Oficina Montevideo" at bounding box center [420, 221] width 221 height 42
select select "8"
click at [310, 200] on select "Elegir Zona Zona américa Oficina Montevideo" at bounding box center [420, 221] width 221 height 42
click at [153, 169] on input "text" at bounding box center [188, 155] width 221 height 42
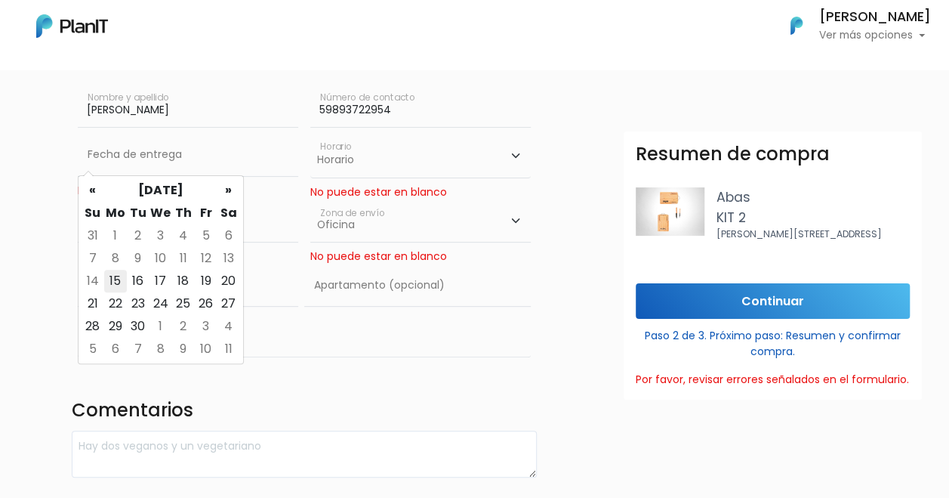
click at [112, 282] on td "15" at bounding box center [115, 281] width 23 height 23
type input "15/09/2025"
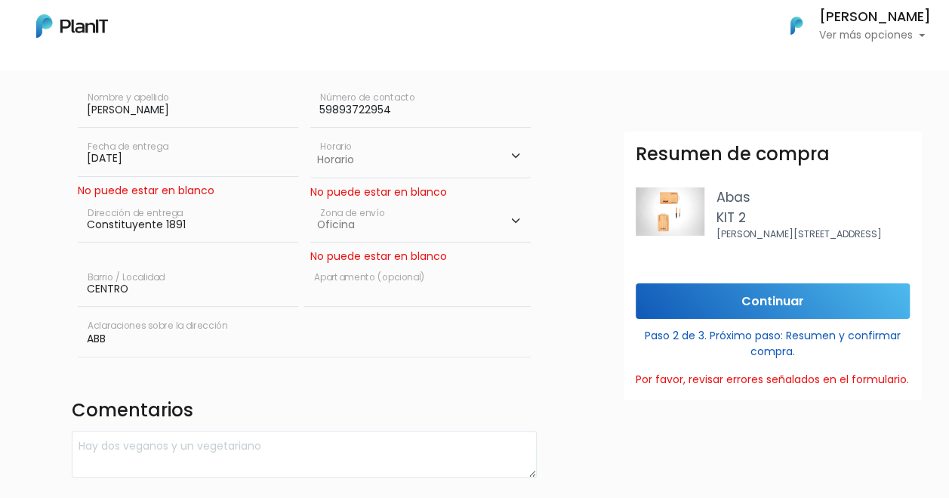
click at [387, 285] on input "text" at bounding box center [417, 285] width 227 height 42
click at [782, 308] on input "Continuar" at bounding box center [773, 300] width 274 height 35
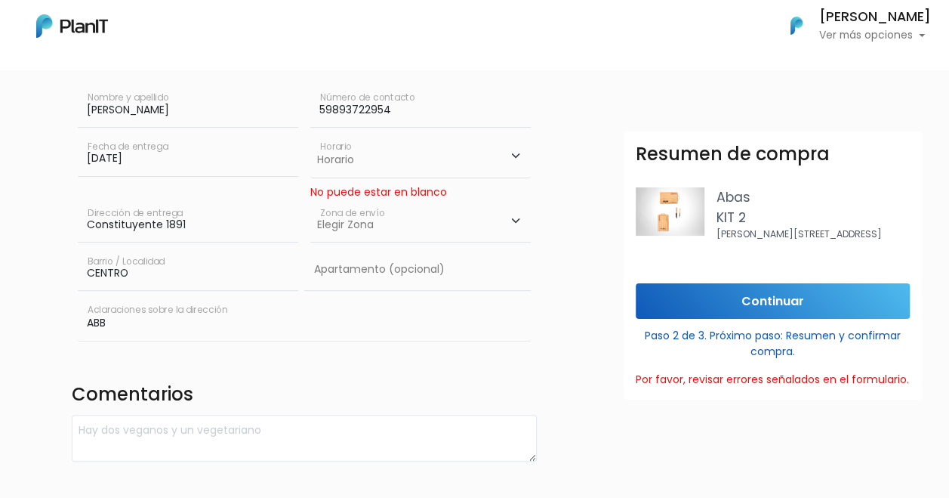
click at [409, 187] on div "No puede estar en blanco" at bounding box center [420, 192] width 221 height 16
click at [359, 221] on select "Elegir Zona Zona américa Oficina Montevideo" at bounding box center [420, 221] width 221 height 42
select select "8"
click at [310, 200] on select "Elegir Zona Zona américa Oficina Montevideo" at bounding box center [420, 221] width 221 height 42
click at [741, 319] on input "Continuar" at bounding box center [773, 300] width 274 height 35
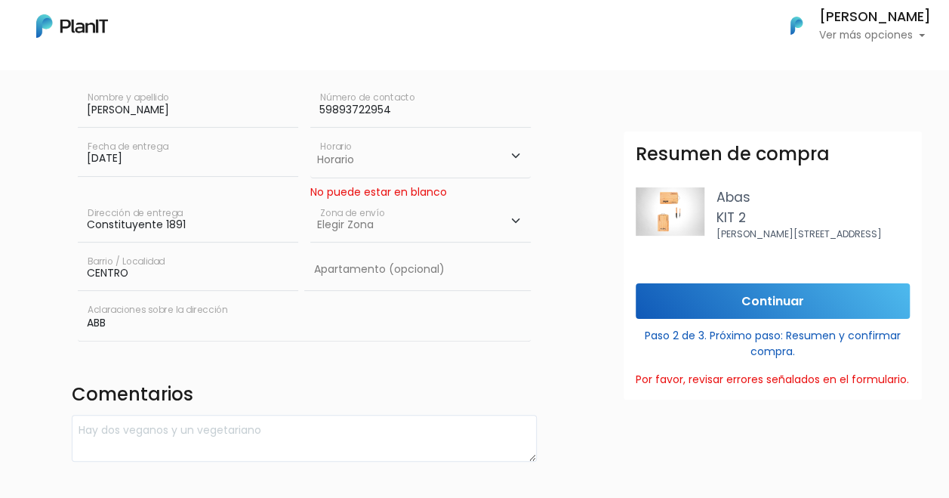
click at [368, 147] on select "Horario 08:00 - 10:00 10:00 - 12:00 14:00 - 16:00 16:00 - 18:00" at bounding box center [420, 156] width 221 height 44
select select "1"
click at [310, 134] on select "Horario 08:00 - 10:00 10:00 - 12:00 14:00 - 16:00 16:00 - 18:00" at bounding box center [420, 156] width 221 height 44
click at [786, 310] on input "Continuar" at bounding box center [773, 300] width 274 height 35
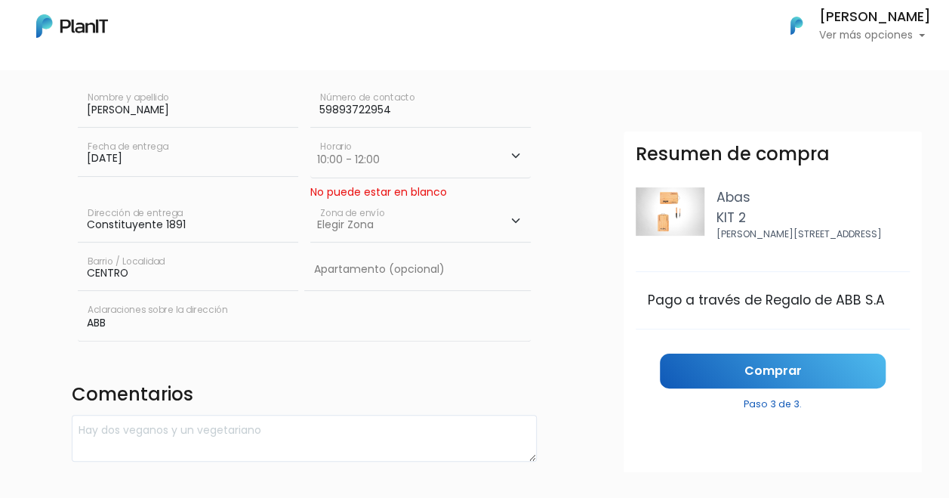
click at [359, 214] on select "Elegir Zona Zona américa Oficina Montevideo" at bounding box center [420, 221] width 221 height 42
select select "8"
click at [310, 200] on select "Elegir Zona Zona américa Oficina Montevideo" at bounding box center [420, 221] width 221 height 42
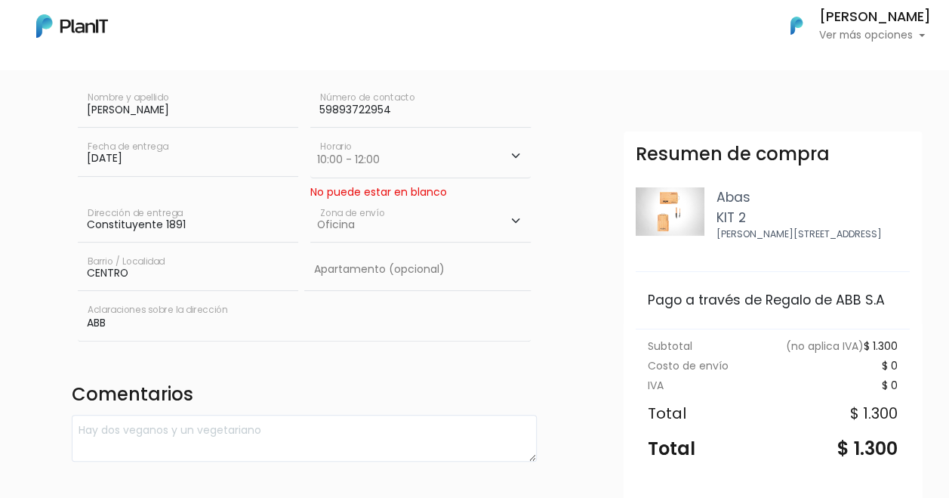
scroll to position [115, 0]
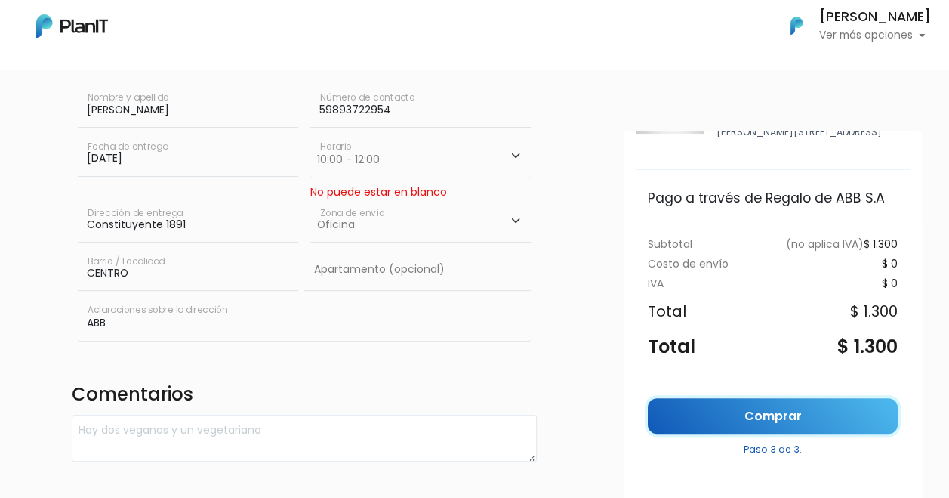
click at [774, 413] on link "Comprar" at bounding box center [773, 415] width 250 height 35
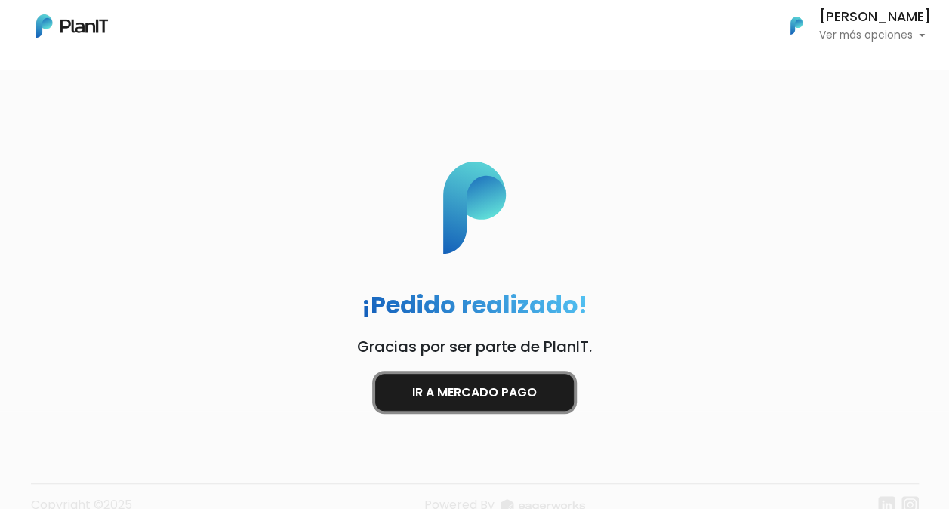
click at [476, 395] on link "Ir a Mercado Pago" at bounding box center [474, 392] width 199 height 37
